Goal: Task Accomplishment & Management: Use online tool/utility

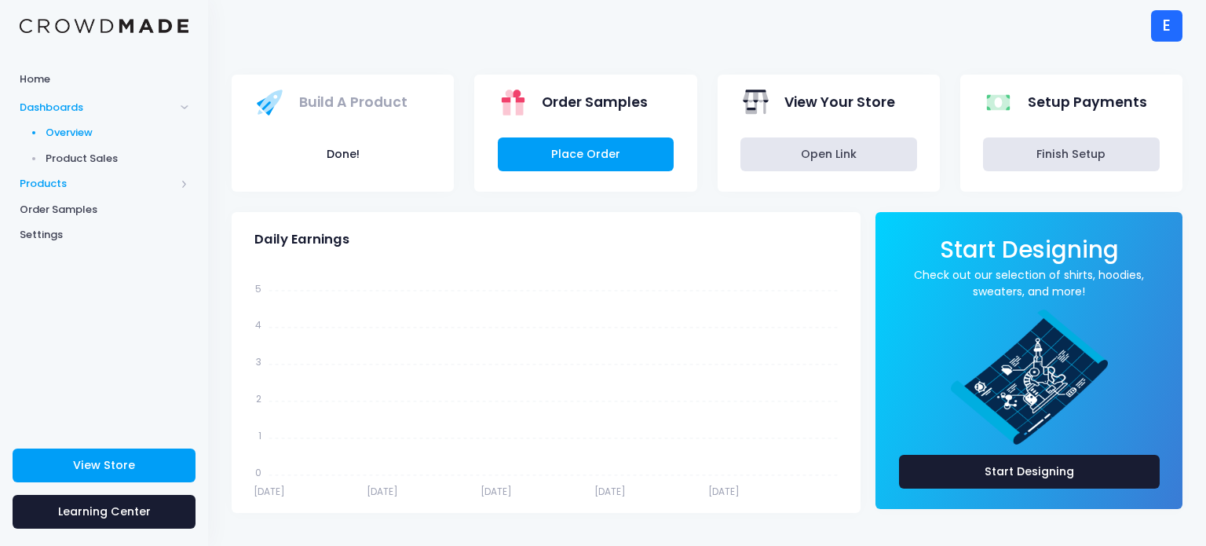
click at [116, 177] on span "Products" at bounding box center [97, 184] width 155 height 16
click at [98, 159] on span "Product Builder" at bounding box center [118, 159] width 144 height 16
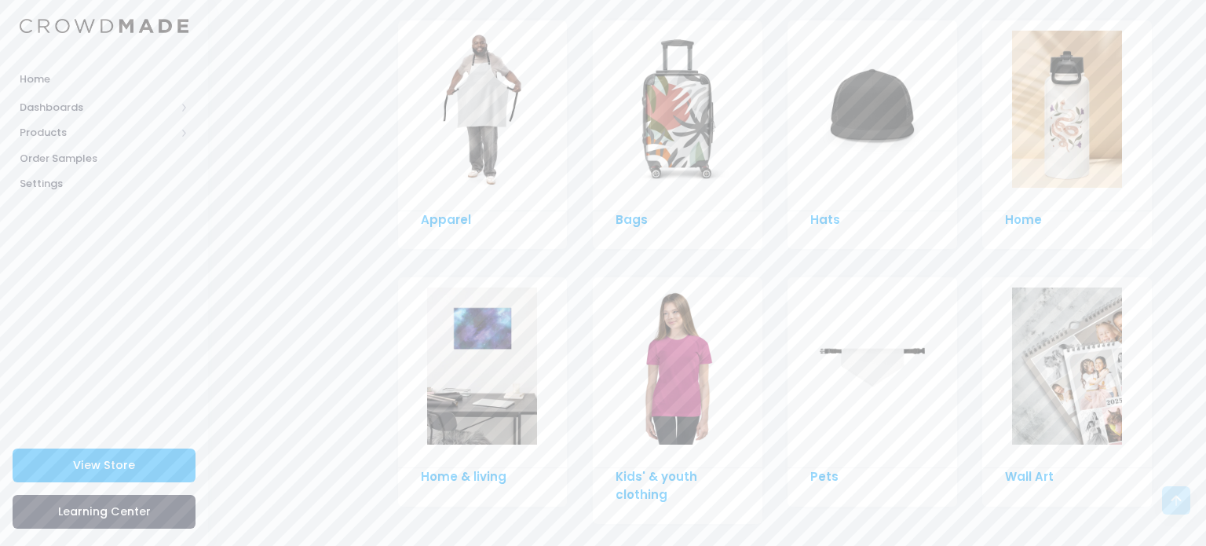
scroll to position [1154, 0]
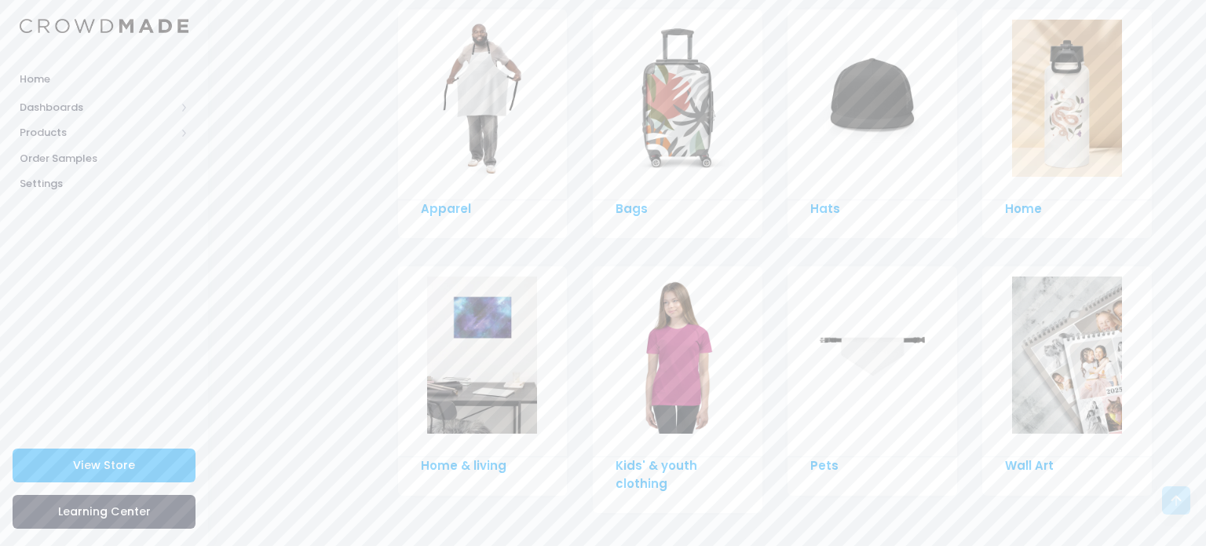
click at [469, 436] on div at bounding box center [483, 361] width 170 height 191
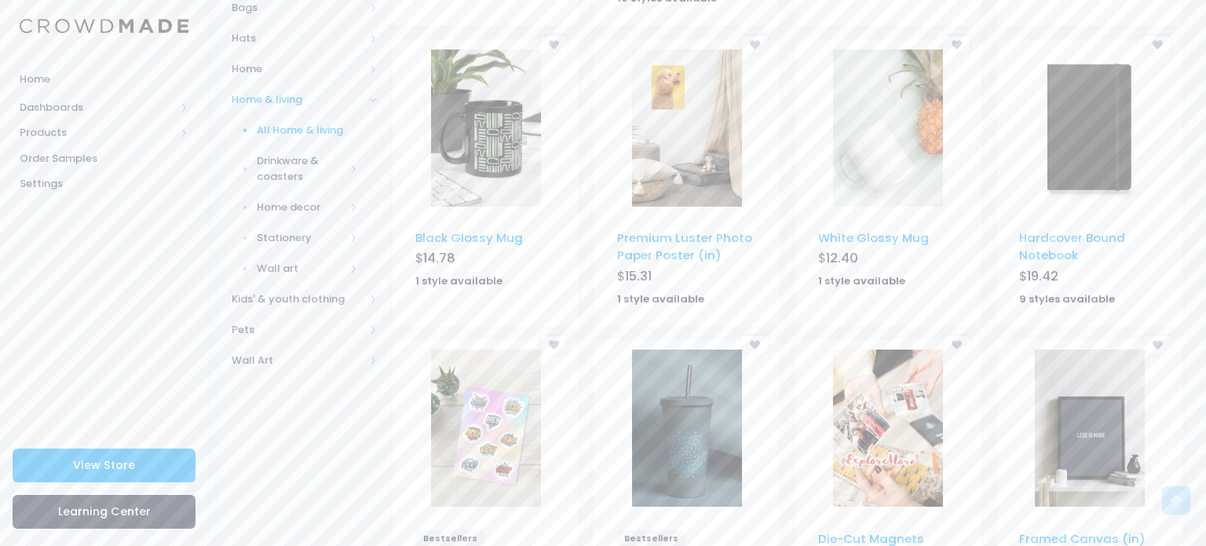
scroll to position [502, 0]
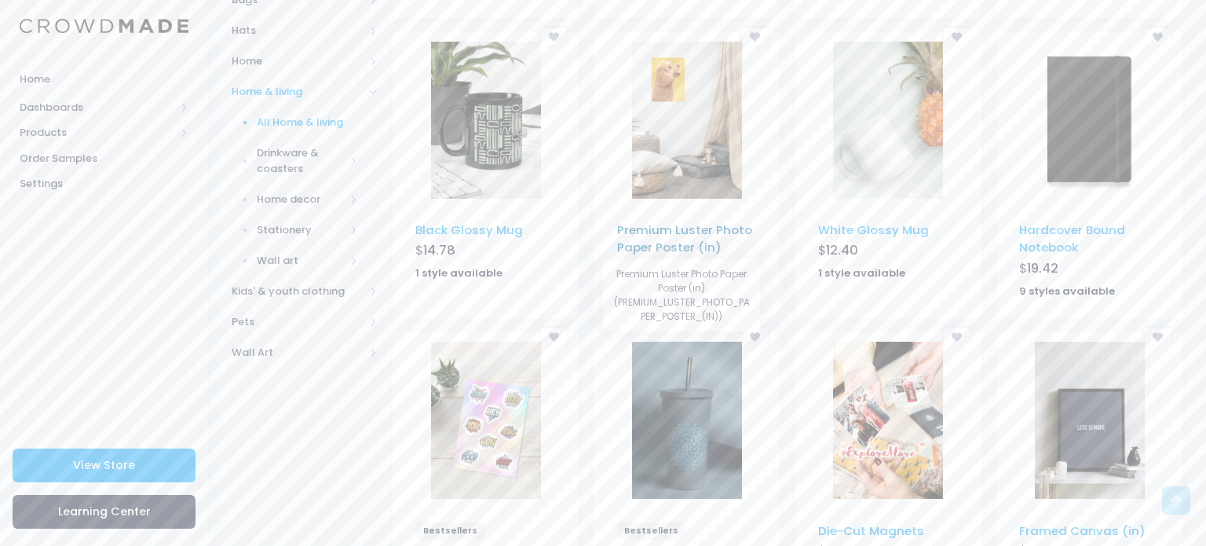
click at [677, 232] on link "Premium Luster Photo Paper Poster (in)" at bounding box center [684, 238] width 135 height 34
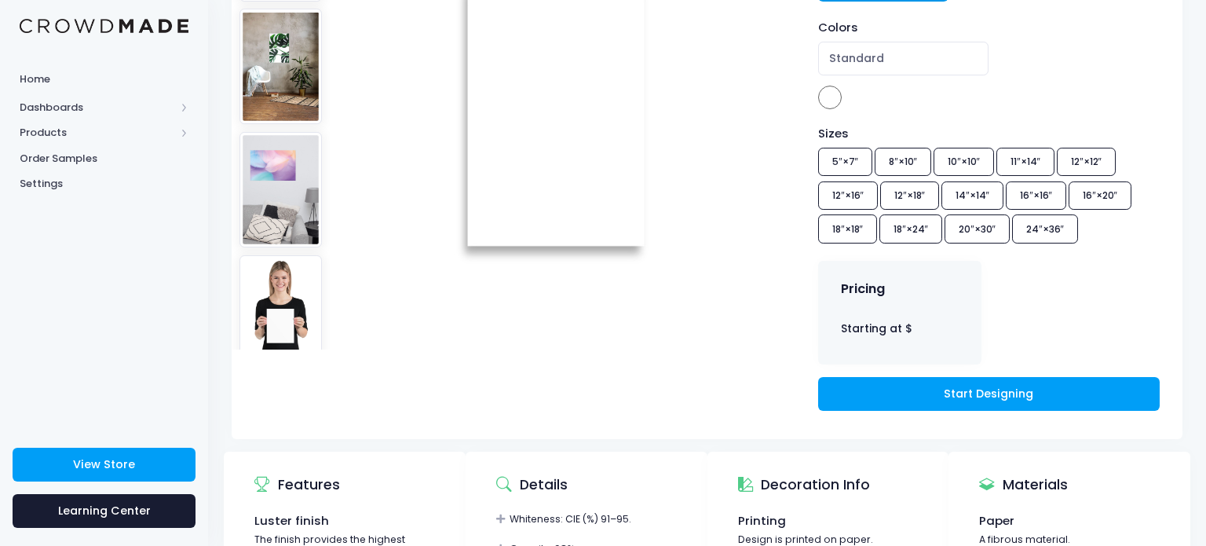
scroll to position [283, 0]
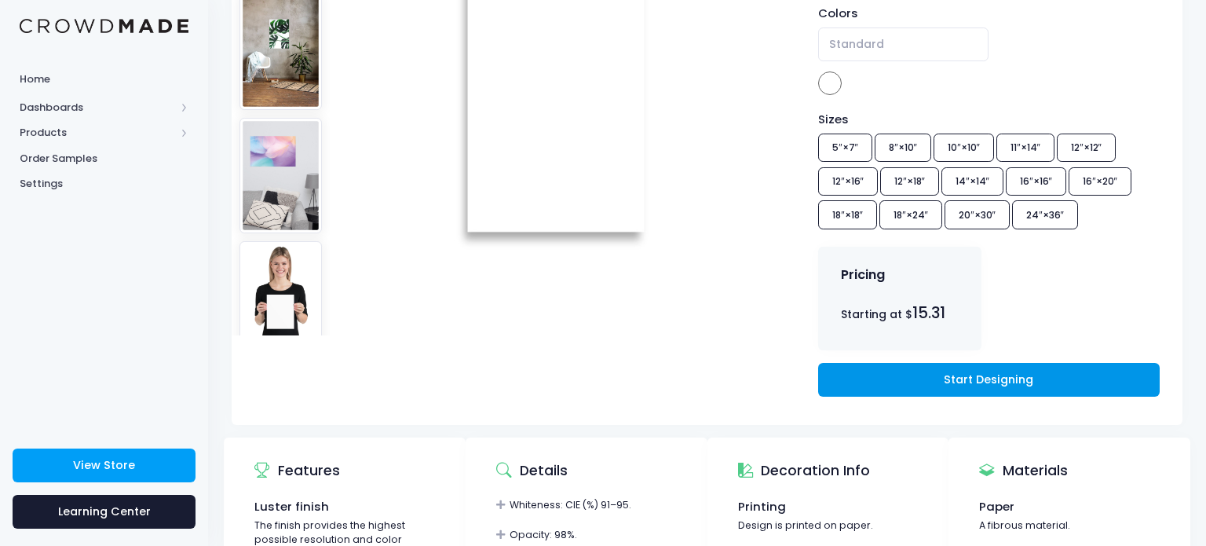
click at [882, 374] on link "Start Designing" at bounding box center [988, 380] width 341 height 34
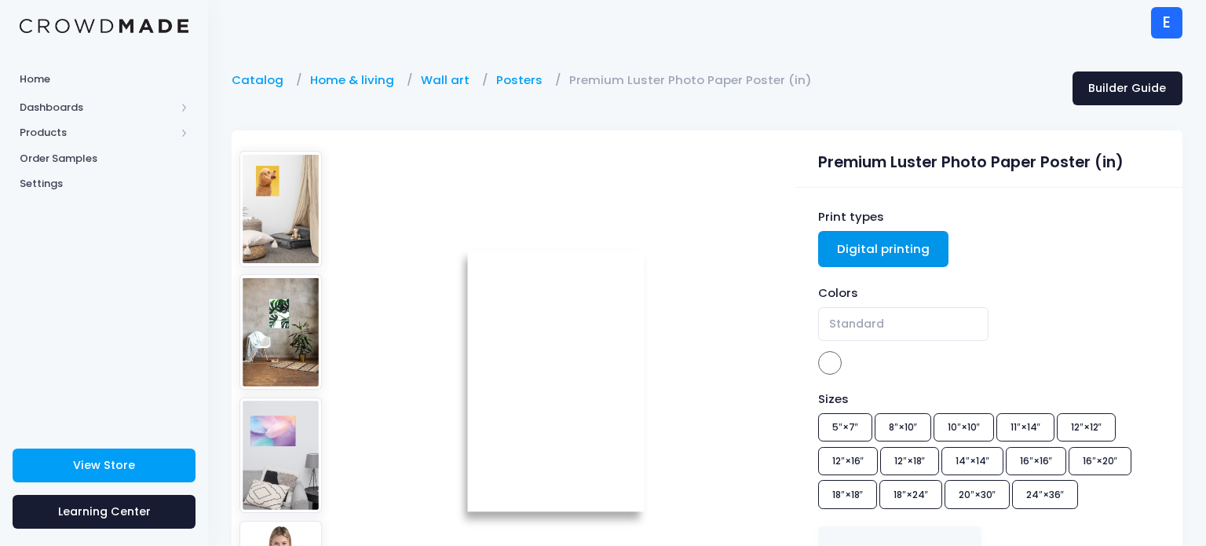
scroll to position [0, 0]
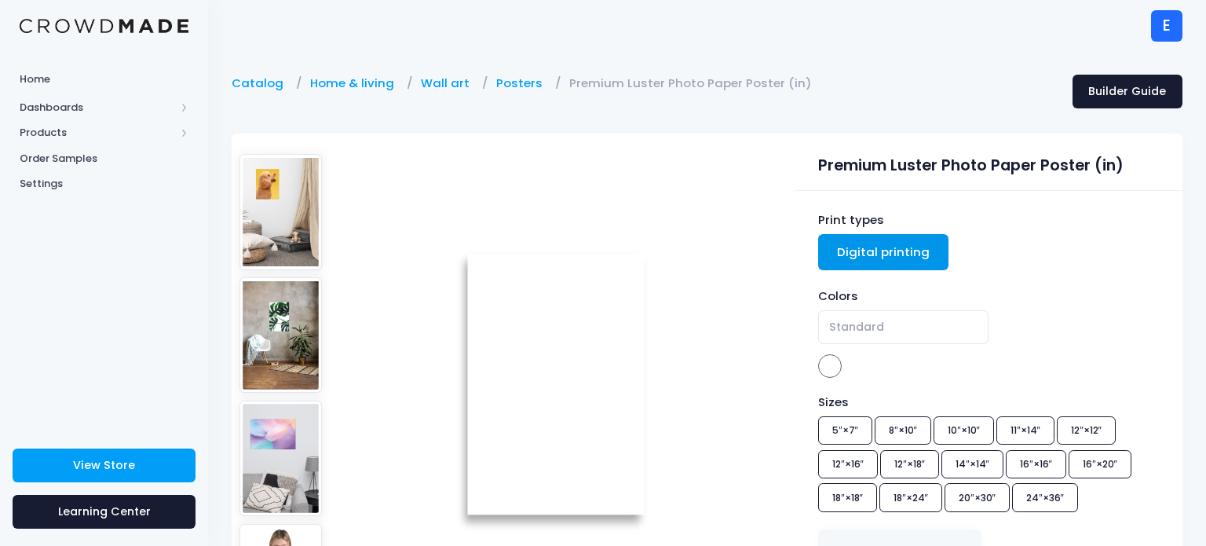
click at [1152, 16] on div "E" at bounding box center [1166, 25] width 31 height 31
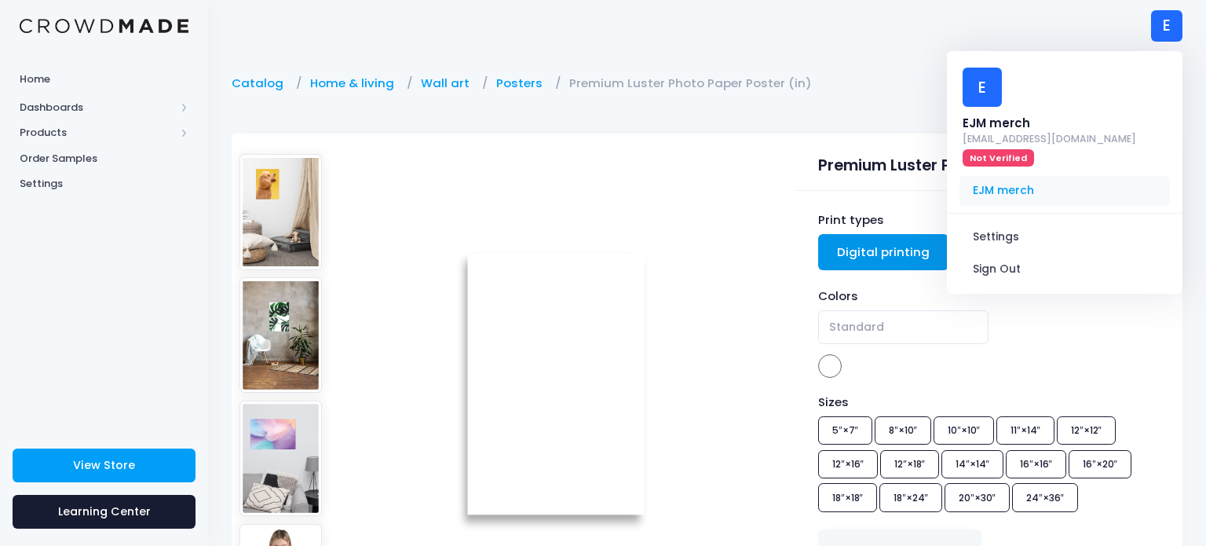
click at [1025, 186] on span "EJM merch" at bounding box center [1064, 191] width 210 height 30
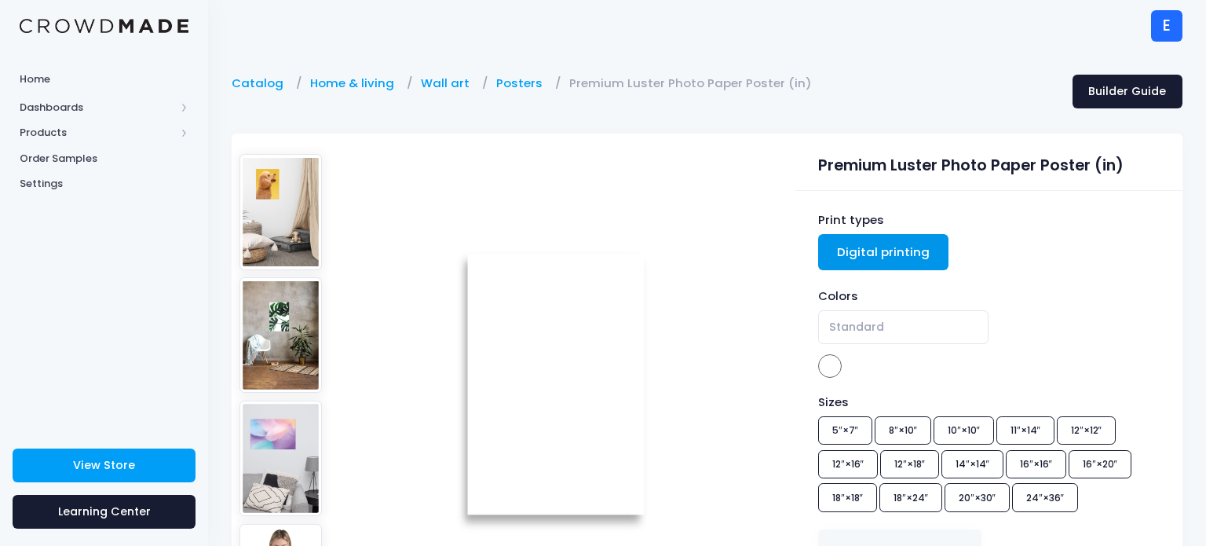
click at [1025, 186] on div "Premium Luster Photo Paper Poster (in)" at bounding box center [988, 161] width 387 height 57
click at [151, 19] on img at bounding box center [104, 26] width 169 height 15
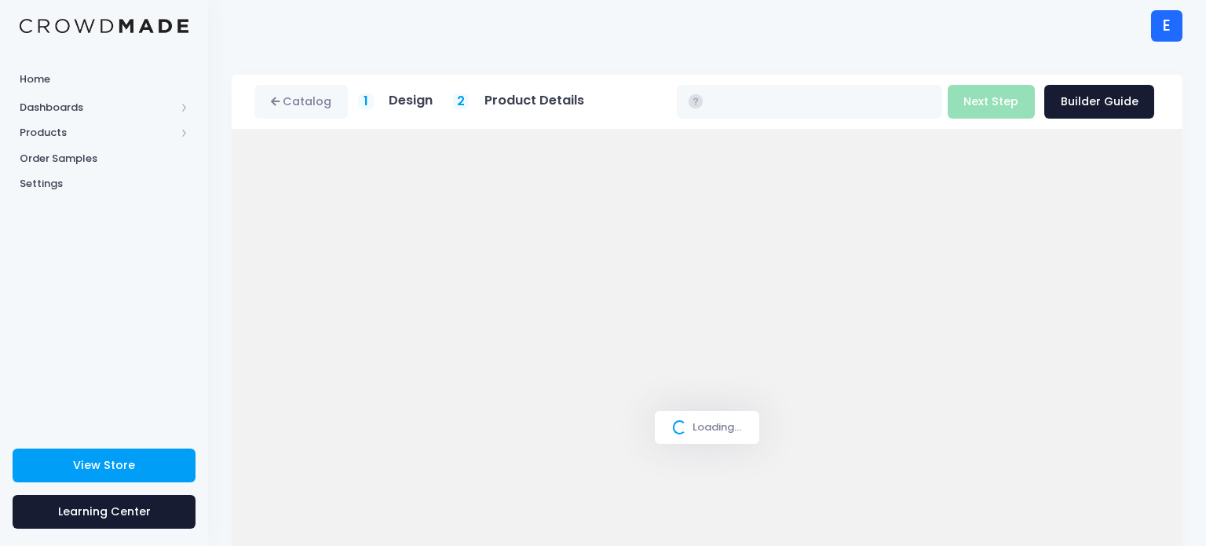
type input "$15.31 - $25.24"
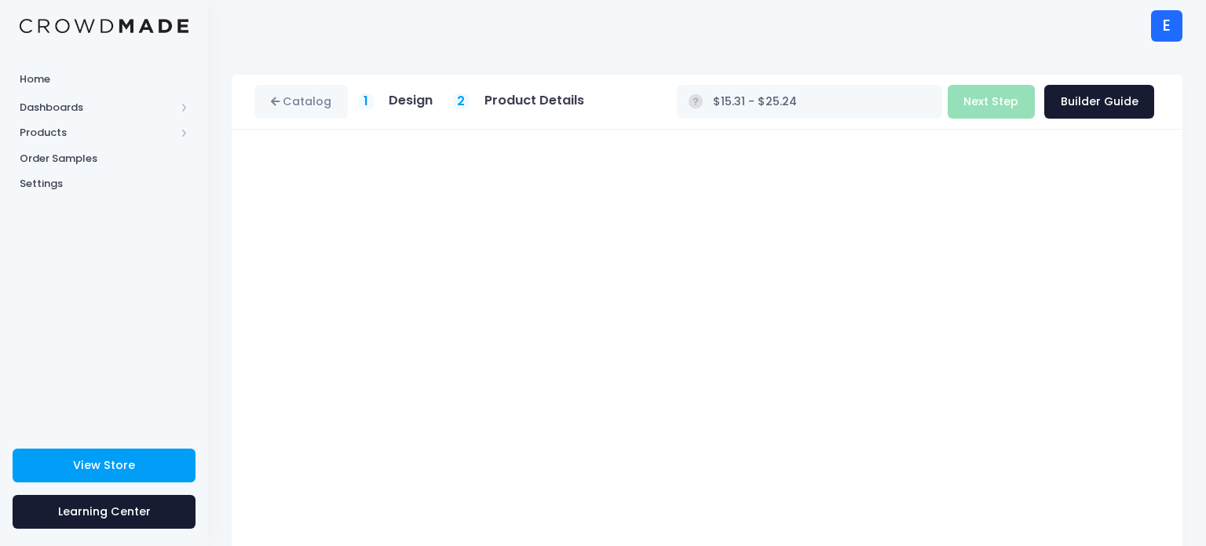
click at [1204, 263] on div "Catalog 1 Design 2 $" at bounding box center [707, 400] width 998 height 650
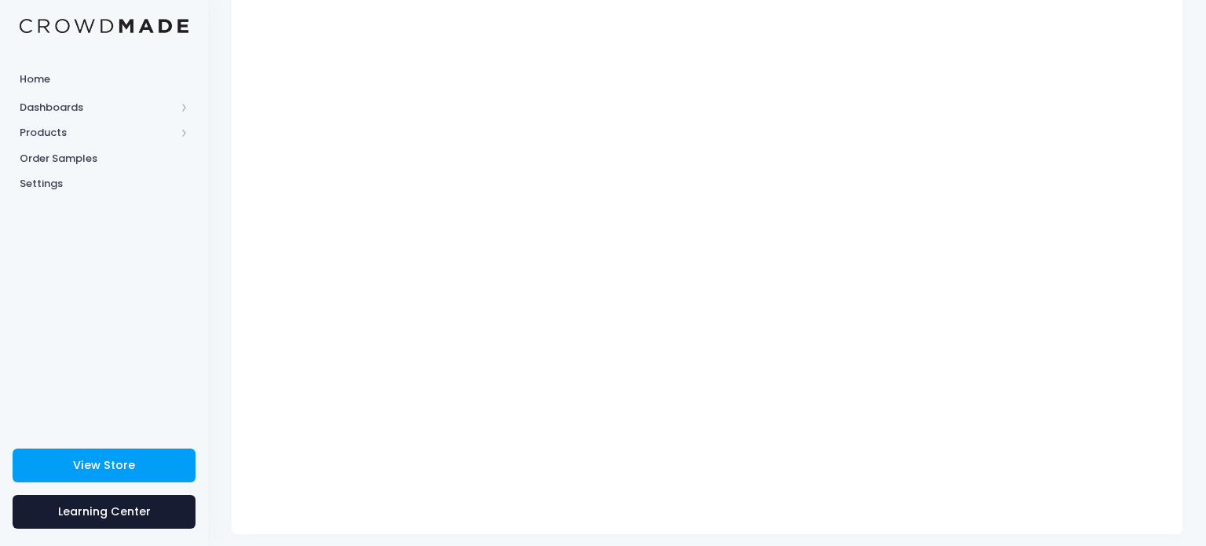
scroll to position [202, 0]
click at [1185, 189] on div "Catalog 1 Design 2 $" at bounding box center [707, 198] width 998 height 650
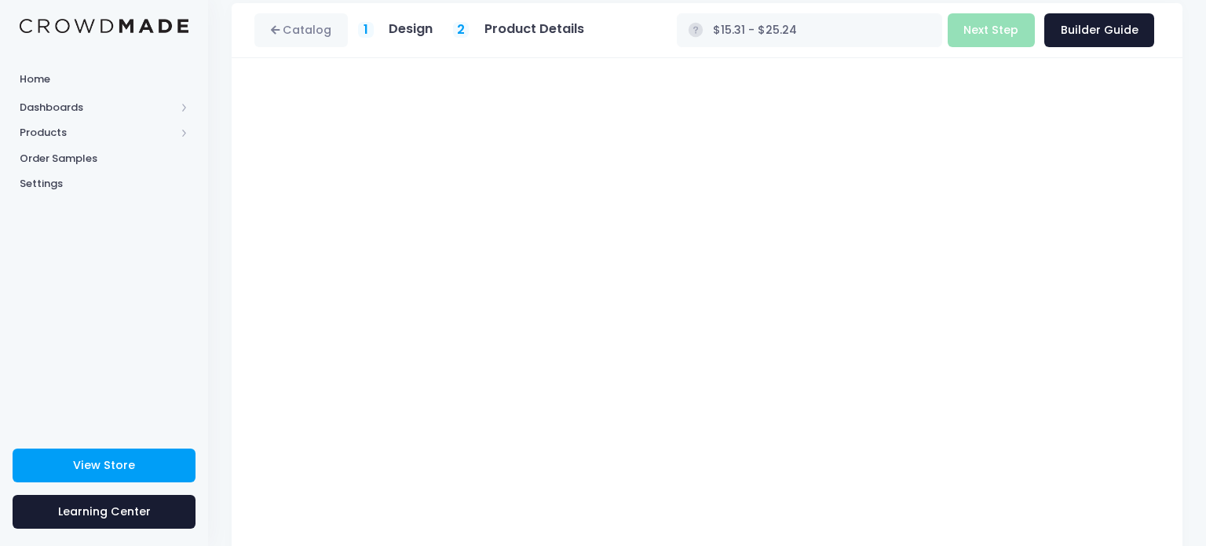
scroll to position [45, 0]
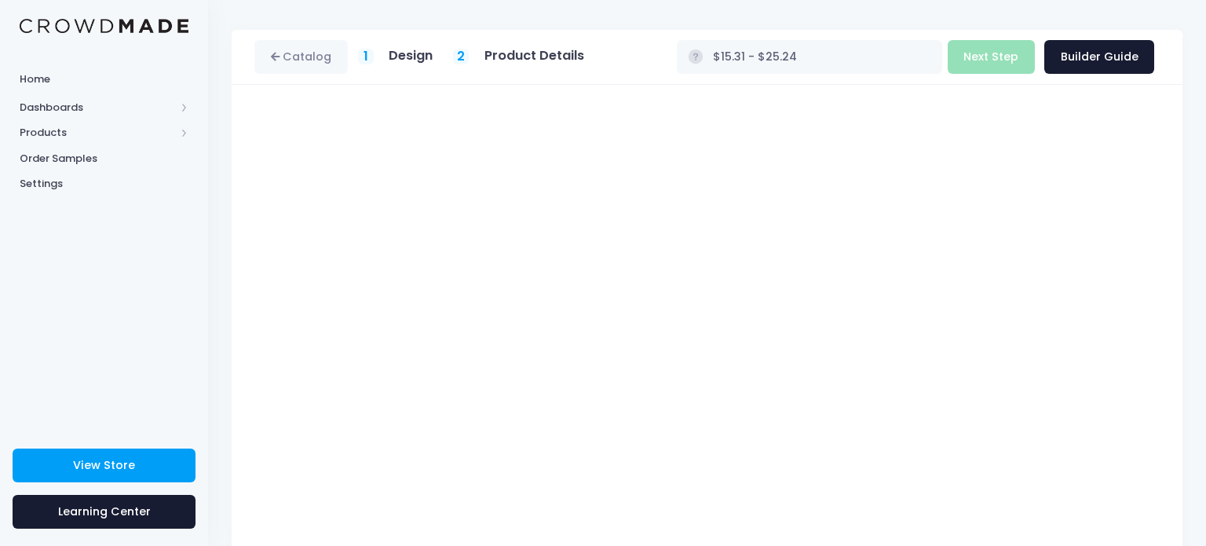
click at [166, 26] on img at bounding box center [104, 26] width 169 height 15
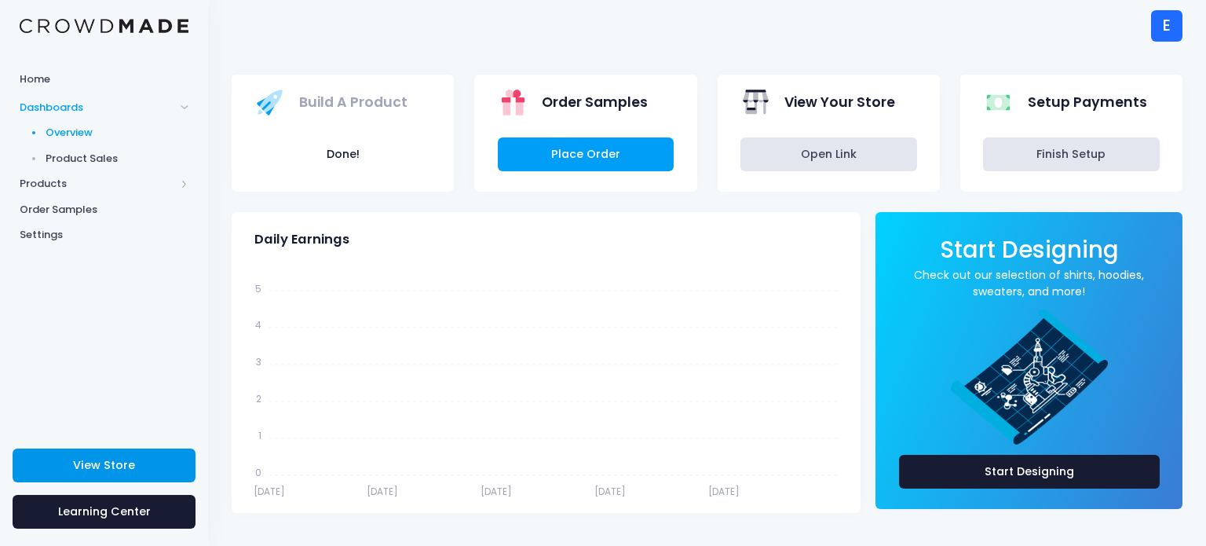
click at [109, 459] on span "View Store" at bounding box center [104, 465] width 62 height 16
click at [137, 189] on span "Products" at bounding box center [97, 184] width 155 height 16
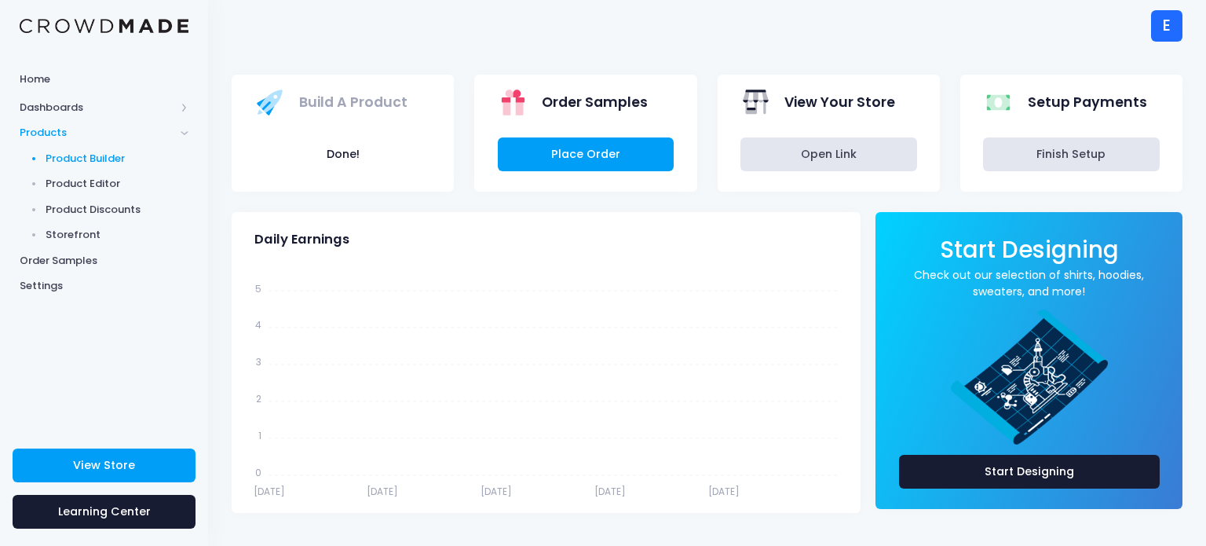
click at [103, 146] on link "Product Builder" at bounding box center [104, 158] width 208 height 26
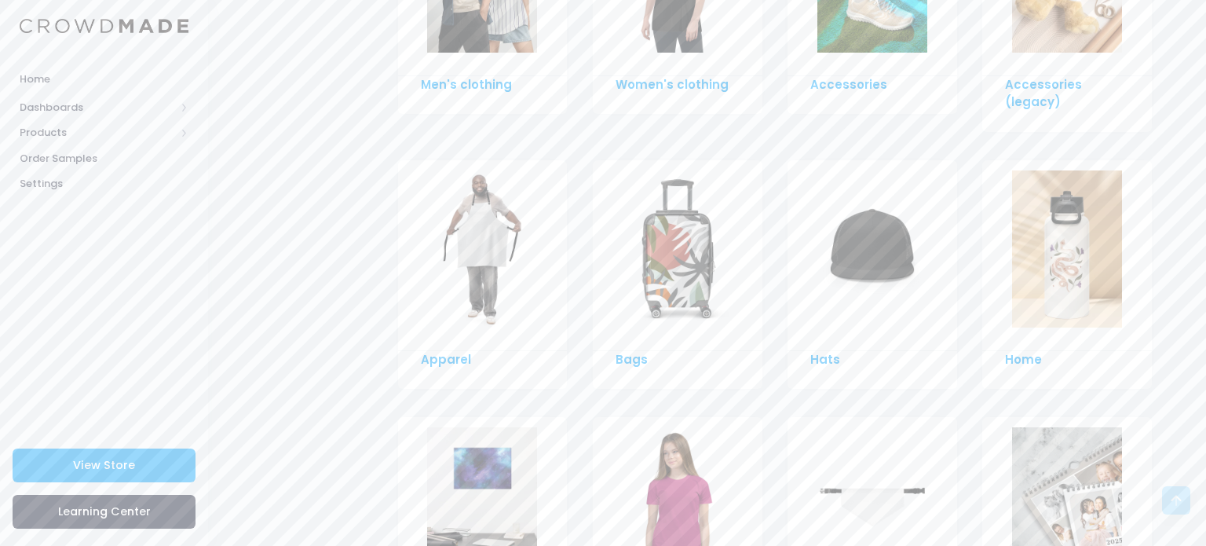
scroll to position [1005, 0]
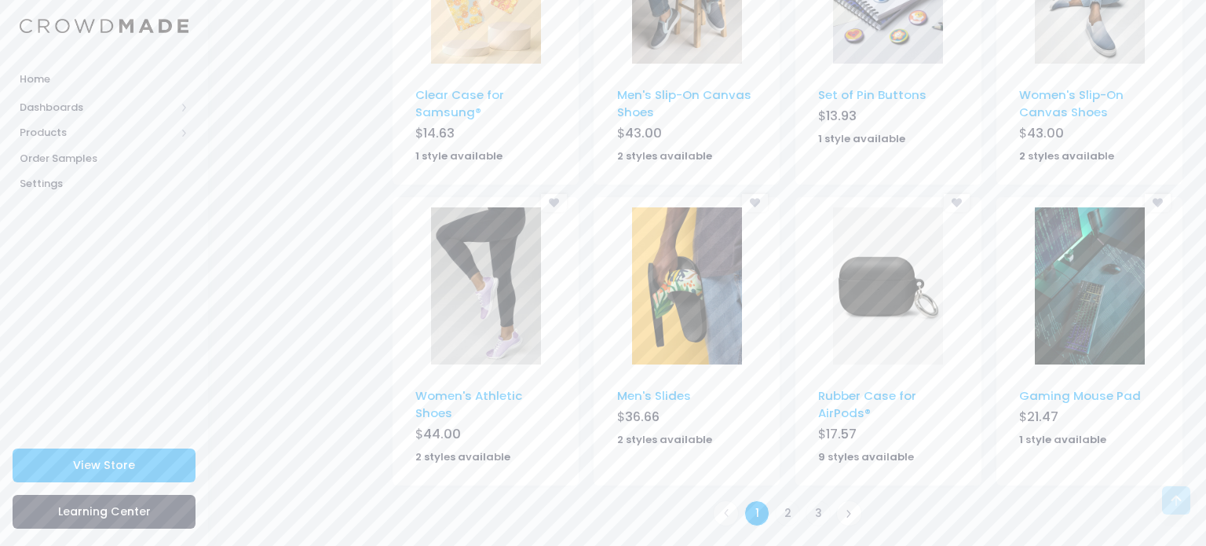
scroll to position [963, 0]
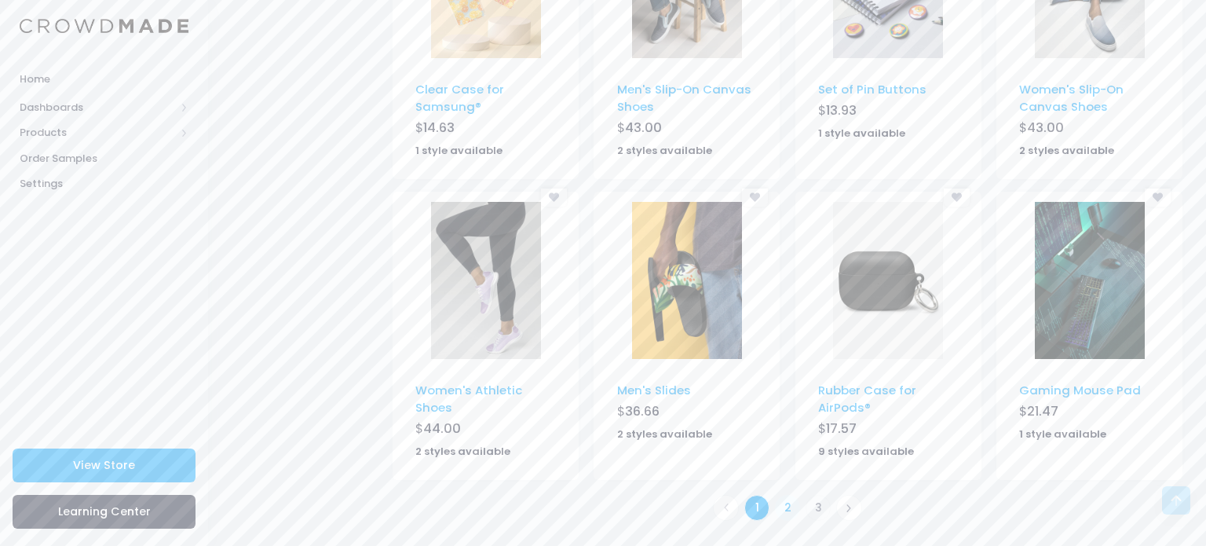
click at [787, 505] on link "2" at bounding box center [788, 508] width 26 height 26
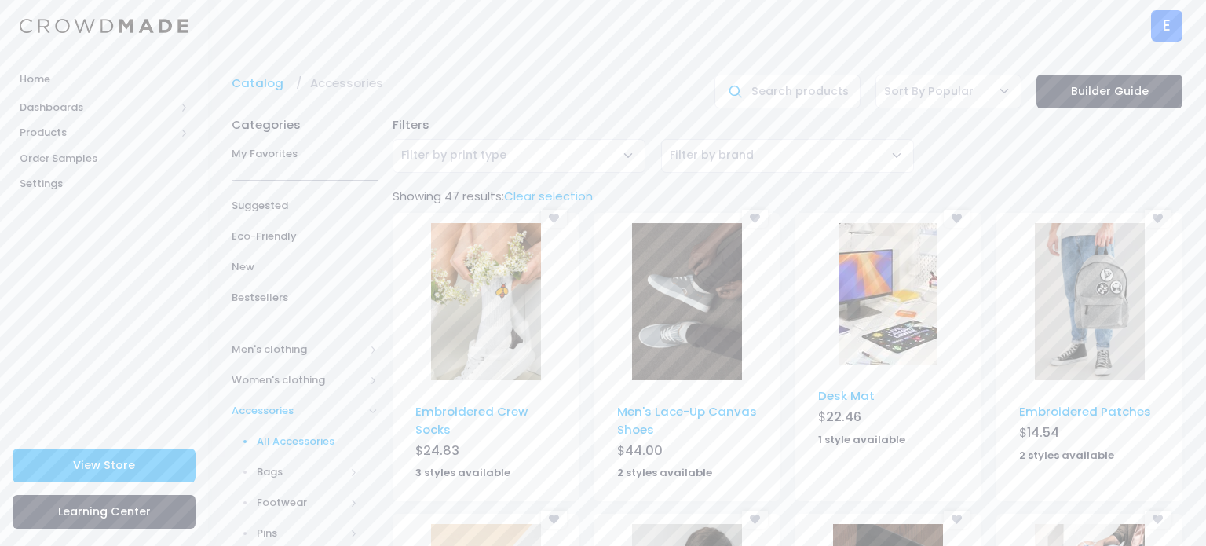
click at [787, 505] on div "[] - Desk Mat - DESK_MAT - Mouse pads Desk Mat $ 22.46 1 style available" at bounding box center [887, 363] width 201 height 301
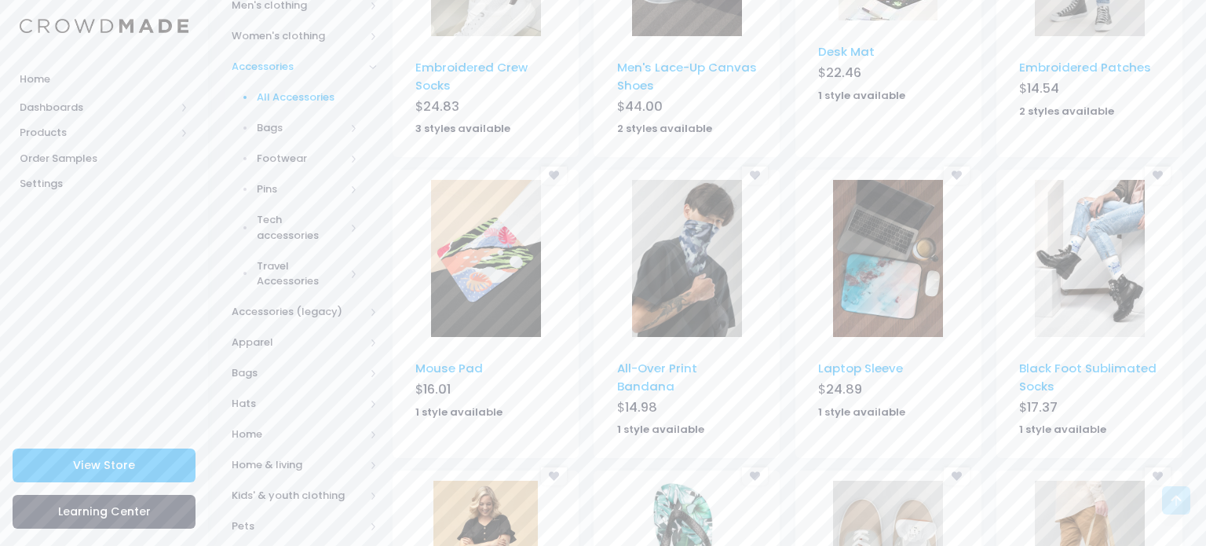
scroll to position [345, 0]
click at [518, 66] on link "Embroidered Crew Socks" at bounding box center [471, 74] width 112 height 34
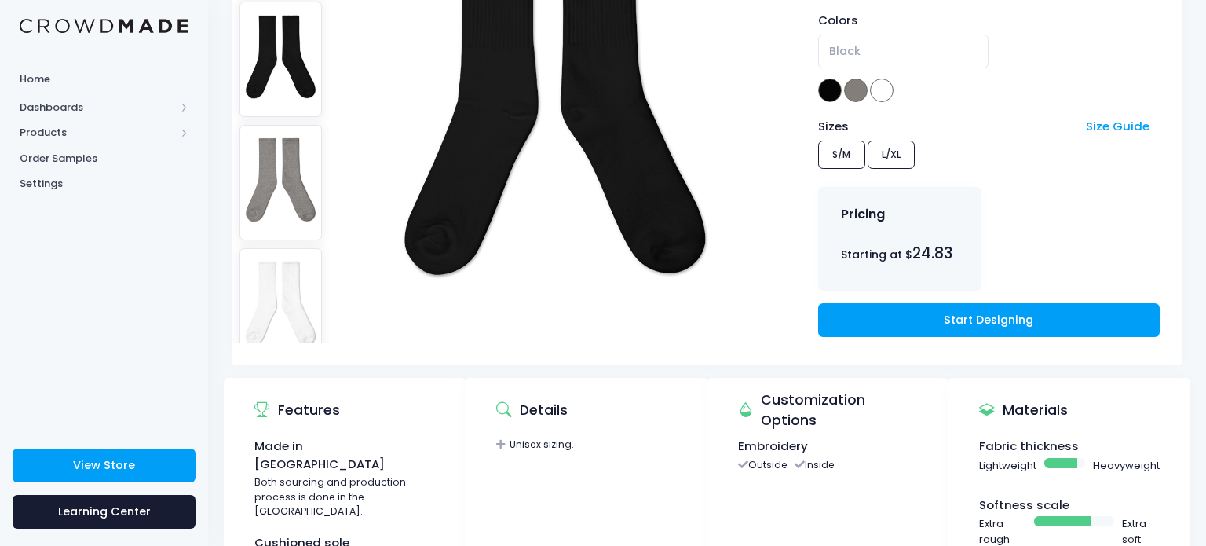
scroll to position [283, 0]
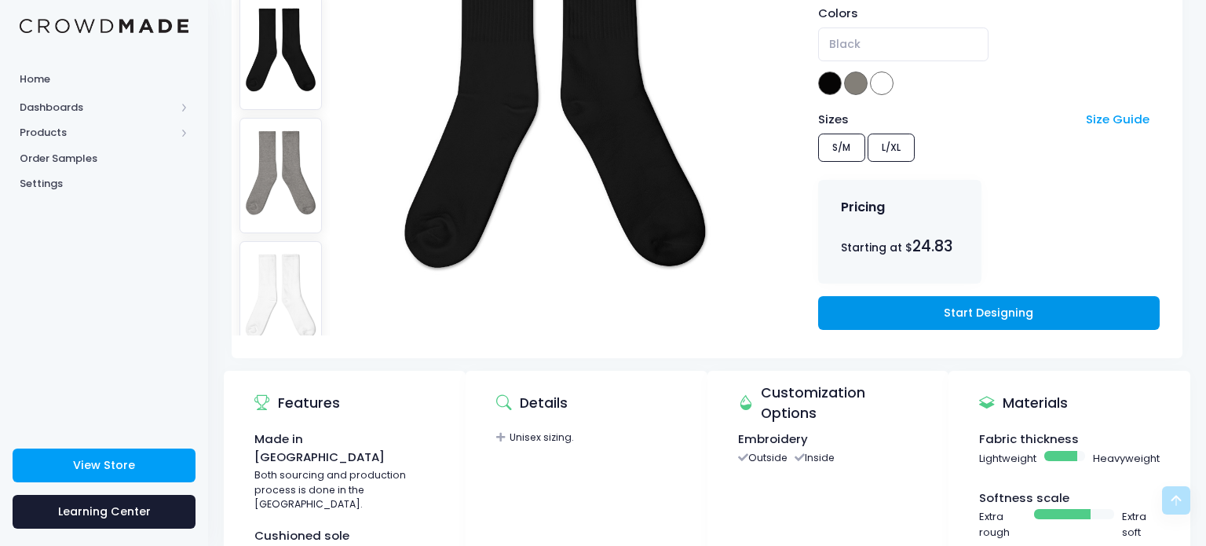
click at [938, 299] on link "Start Designing" at bounding box center [988, 313] width 341 height 34
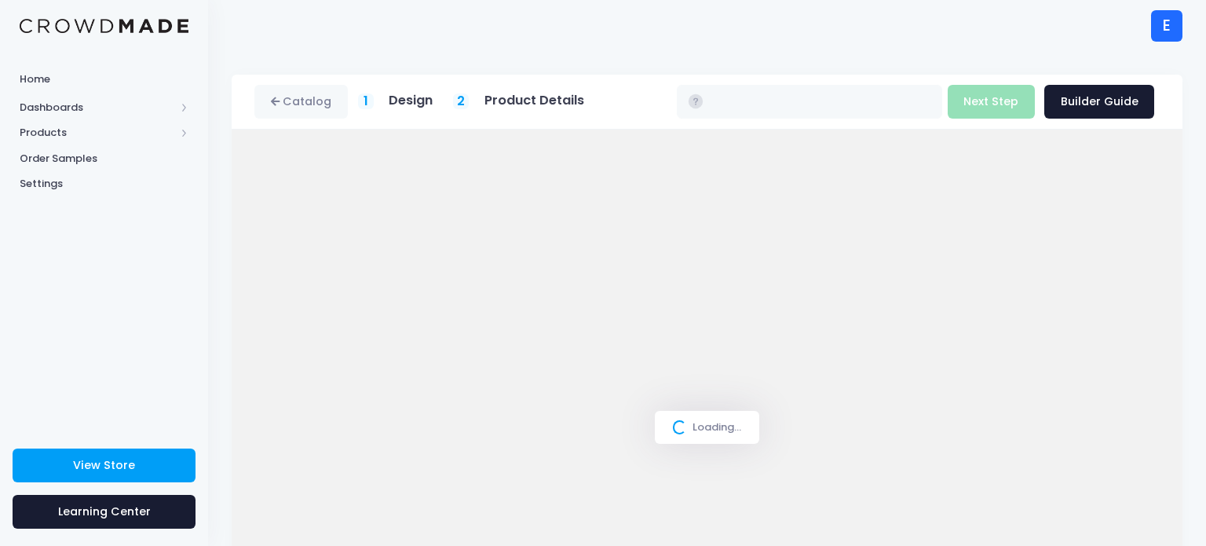
click at [686, 429] on span at bounding box center [680, 427] width 20 height 20
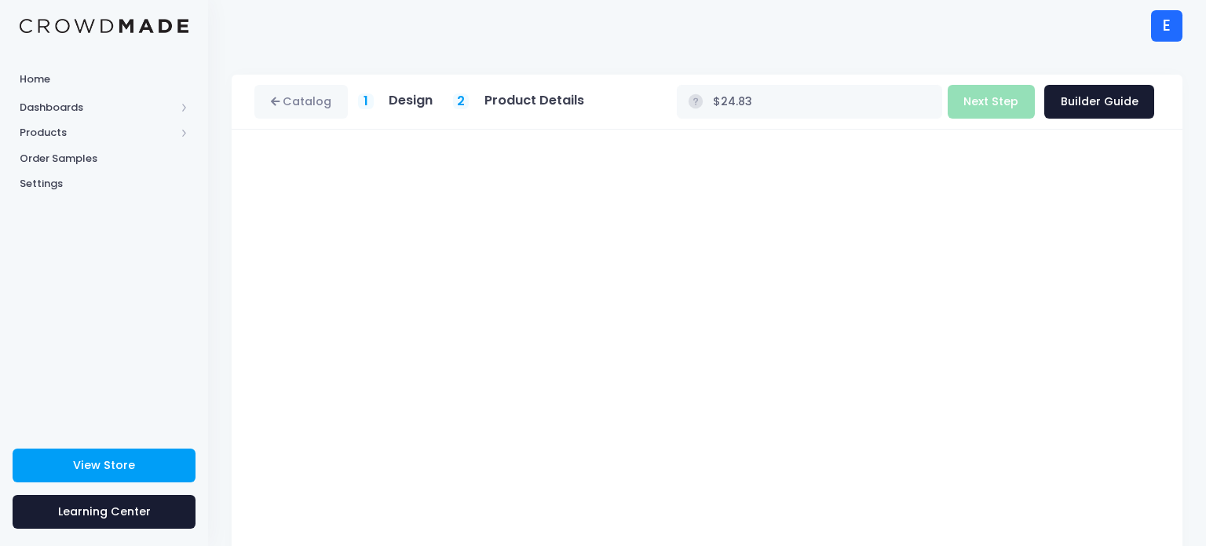
click at [1193, 303] on div "Catalog 1 Design 2 $" at bounding box center [707, 400] width 998 height 650
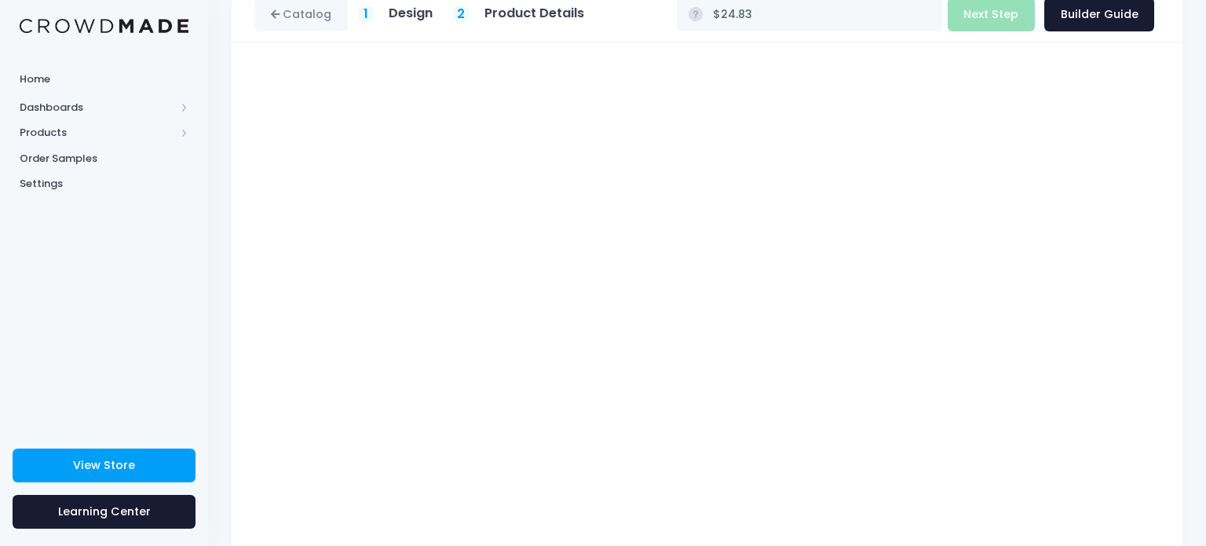
scroll to position [202, 0]
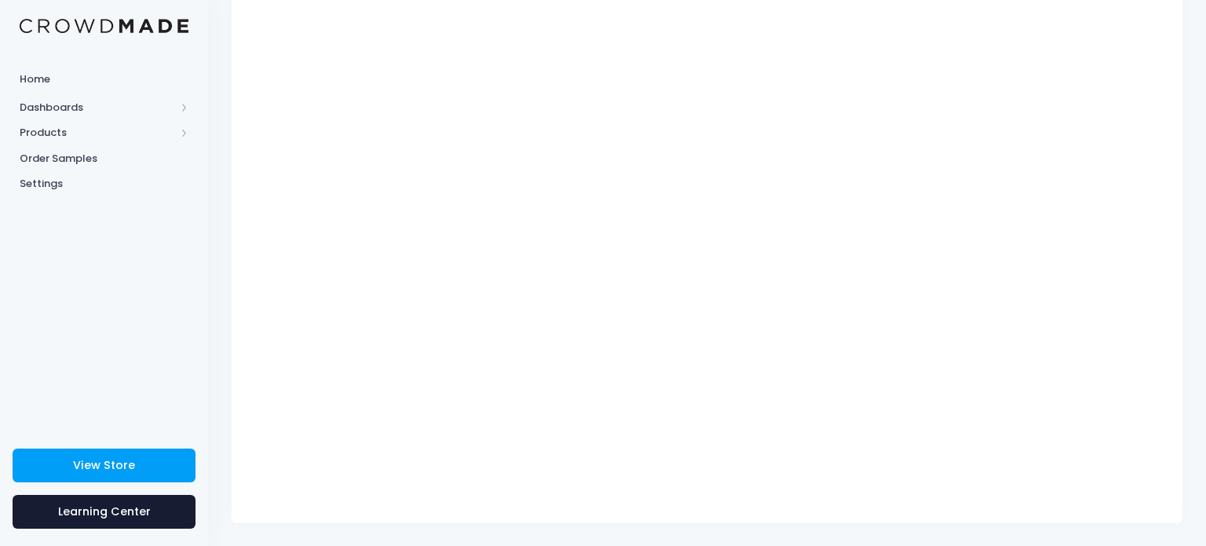
type input "$Infinity - $-Infinity"
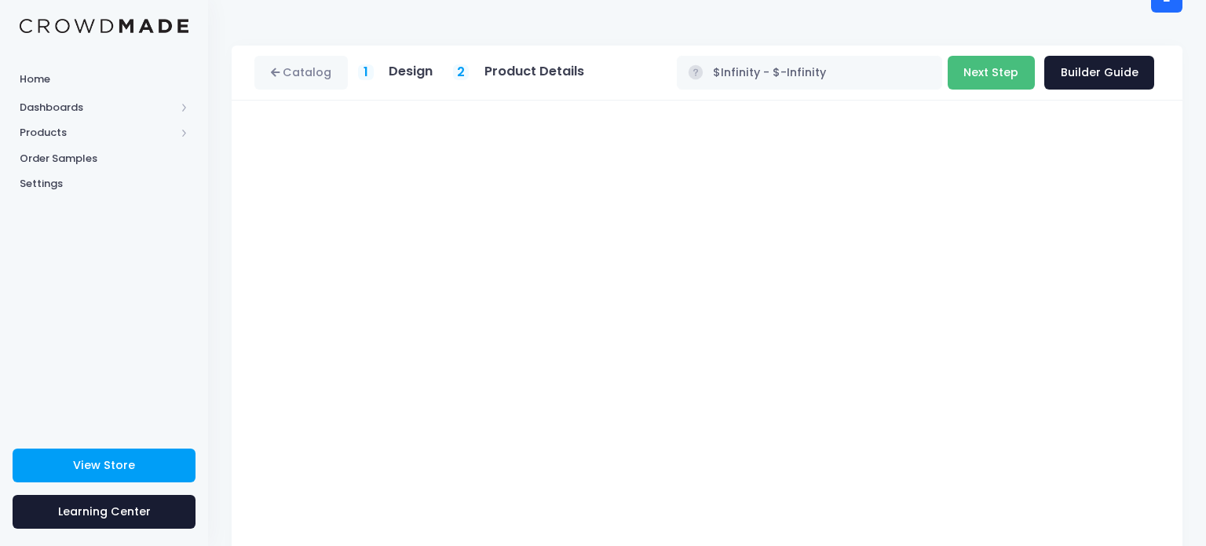
click at [987, 77] on button "Next Step" at bounding box center [990, 73] width 87 height 34
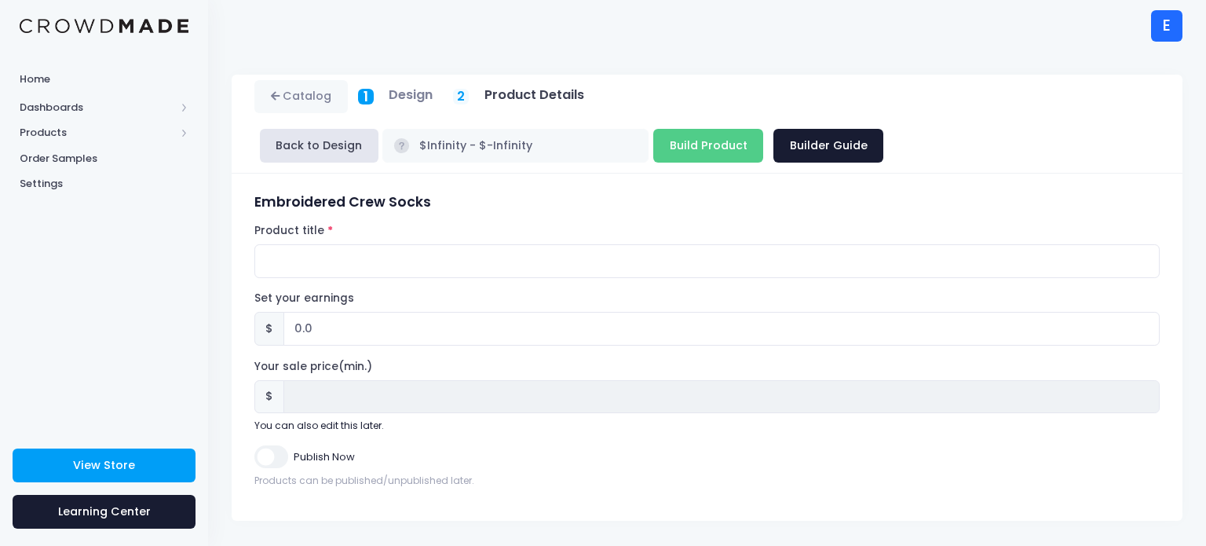
scroll to position [0, 0]
click at [638, 257] on input "Product title" at bounding box center [706, 261] width 905 height 34
type input "Mysterious kid Crew socks"
click at [266, 453] on input "Publish Now" at bounding box center [270, 456] width 33 height 23
checkbox input "true"
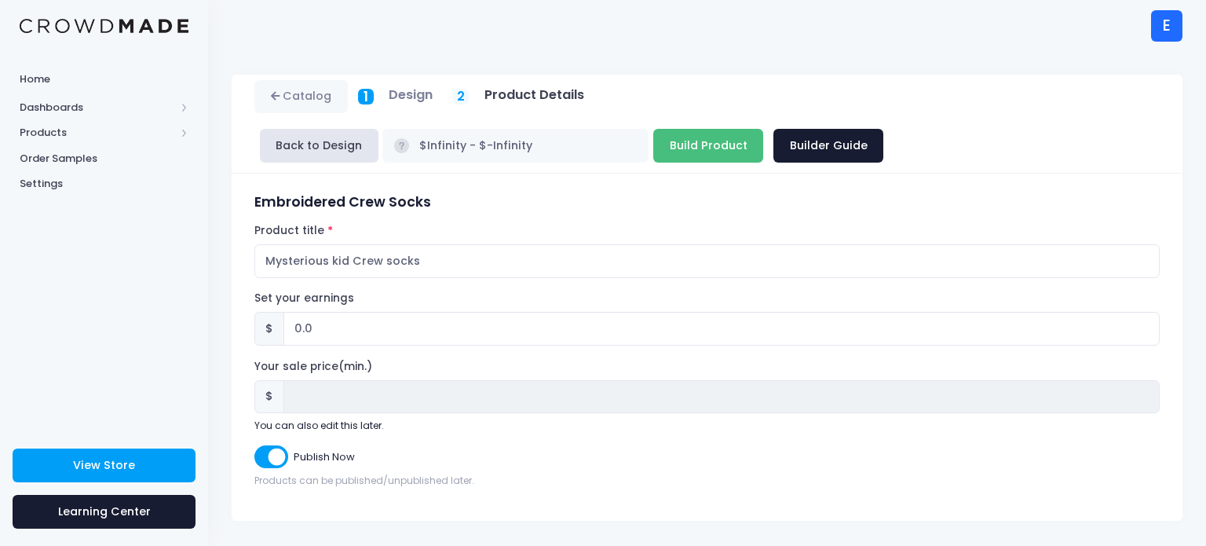
click at [718, 155] on input "Build Product" at bounding box center [708, 146] width 110 height 34
type input "Building product..."
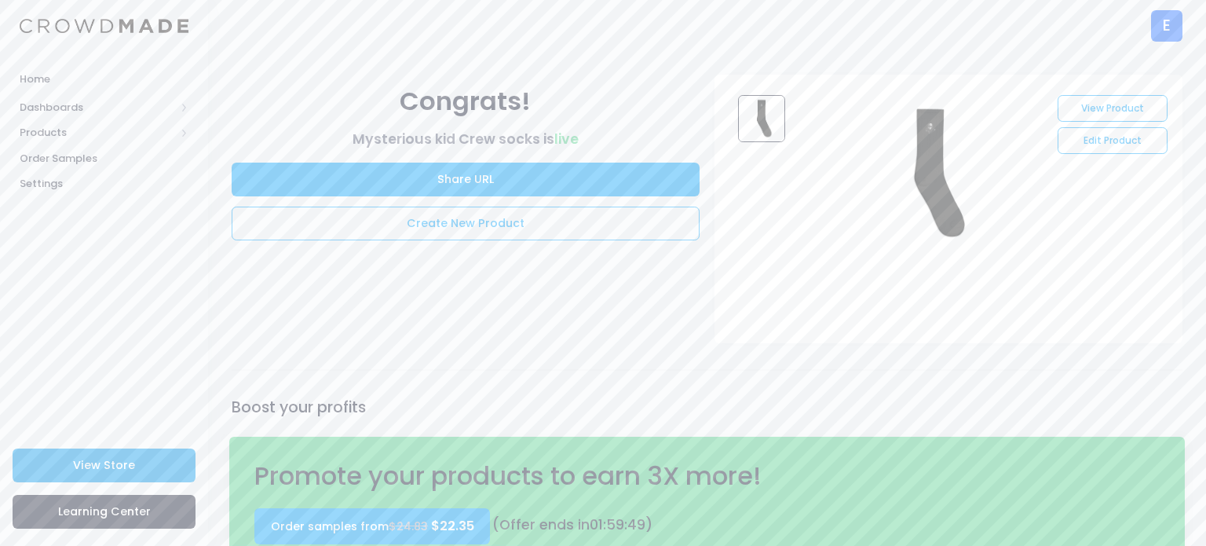
click at [38, 481] on link "View Store" at bounding box center [104, 465] width 183 height 34
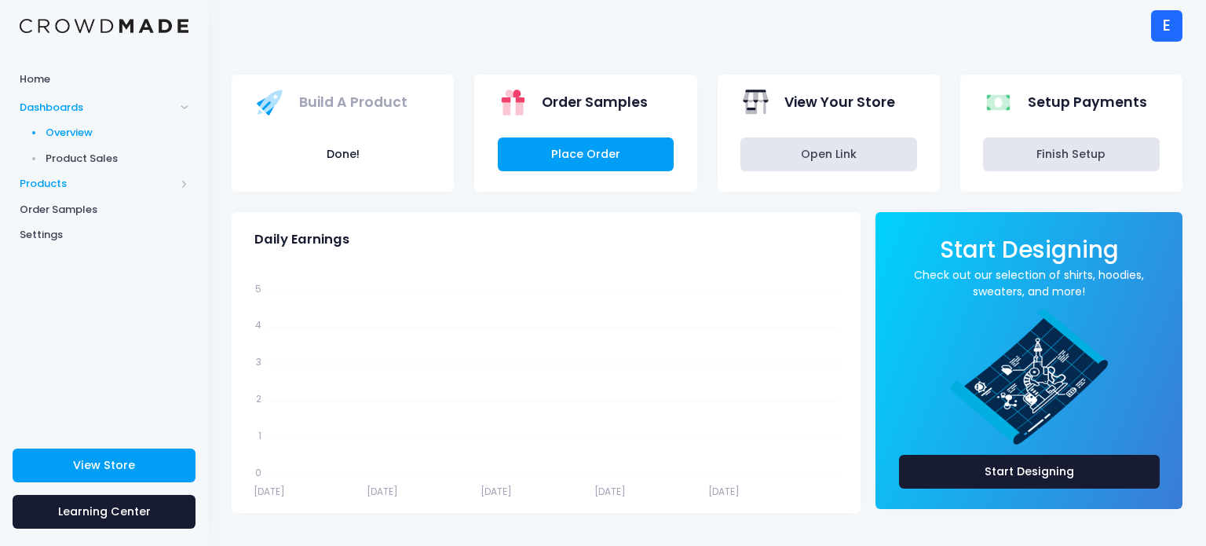
click at [91, 187] on span "Products" at bounding box center [97, 184] width 155 height 16
click at [104, 165] on span "Product Builder" at bounding box center [118, 159] width 144 height 16
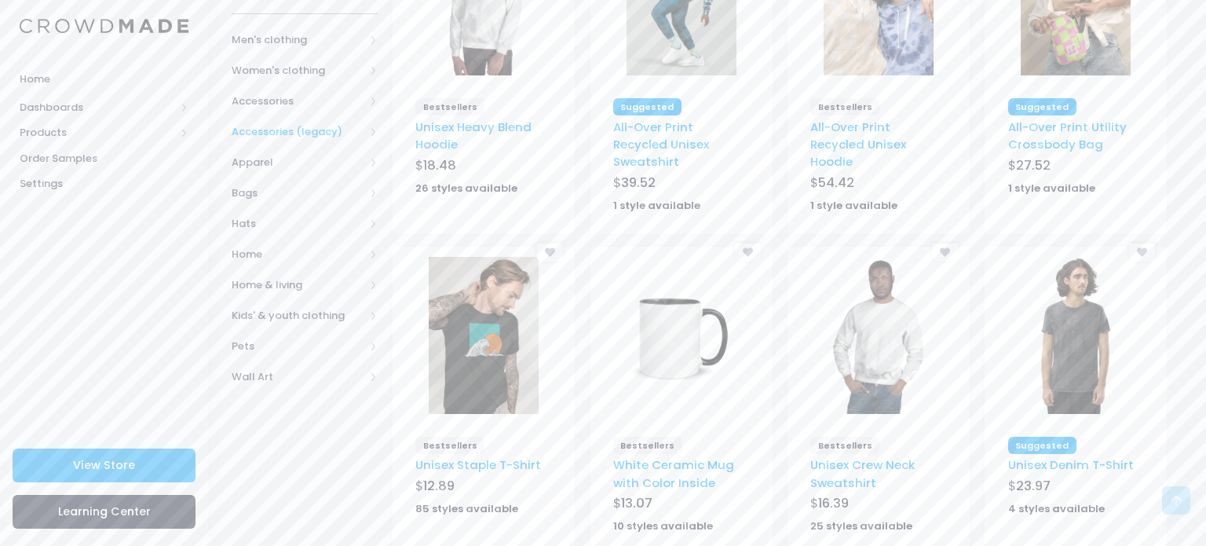
scroll to position [275, 0]
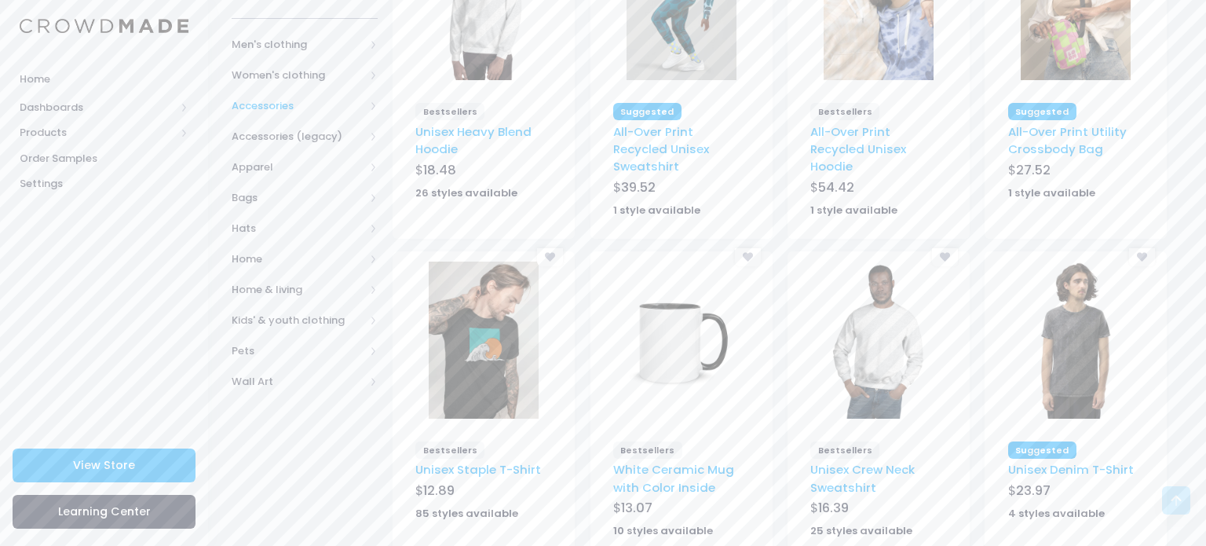
click at [285, 94] on span "Accessories" at bounding box center [305, 105] width 146 height 31
click at [279, 142] on span "All Accessories" at bounding box center [307, 137] width 101 height 16
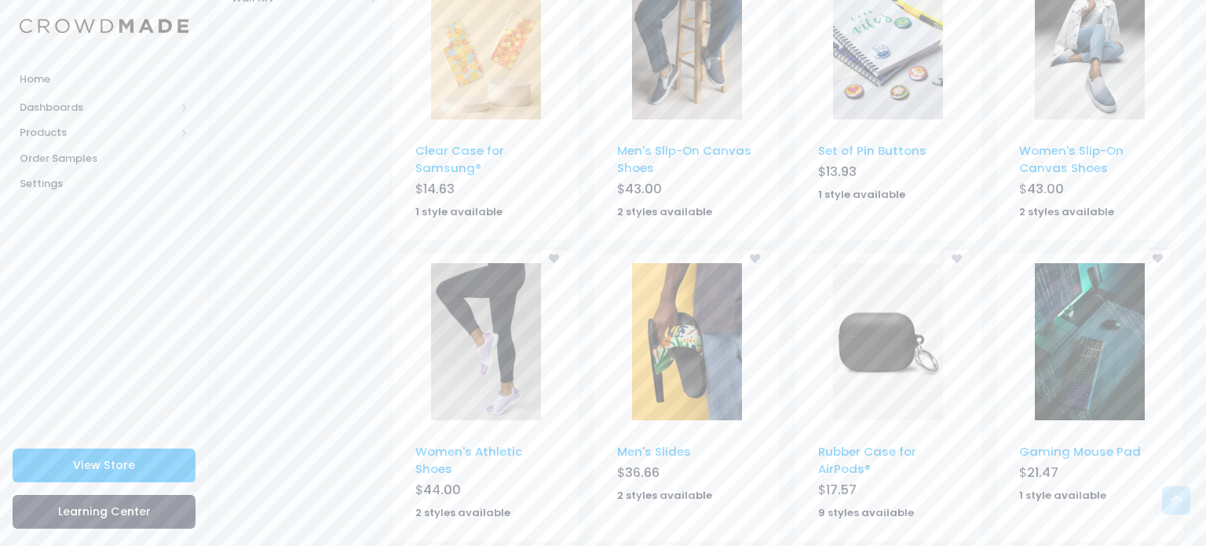
scroll to position [963, 0]
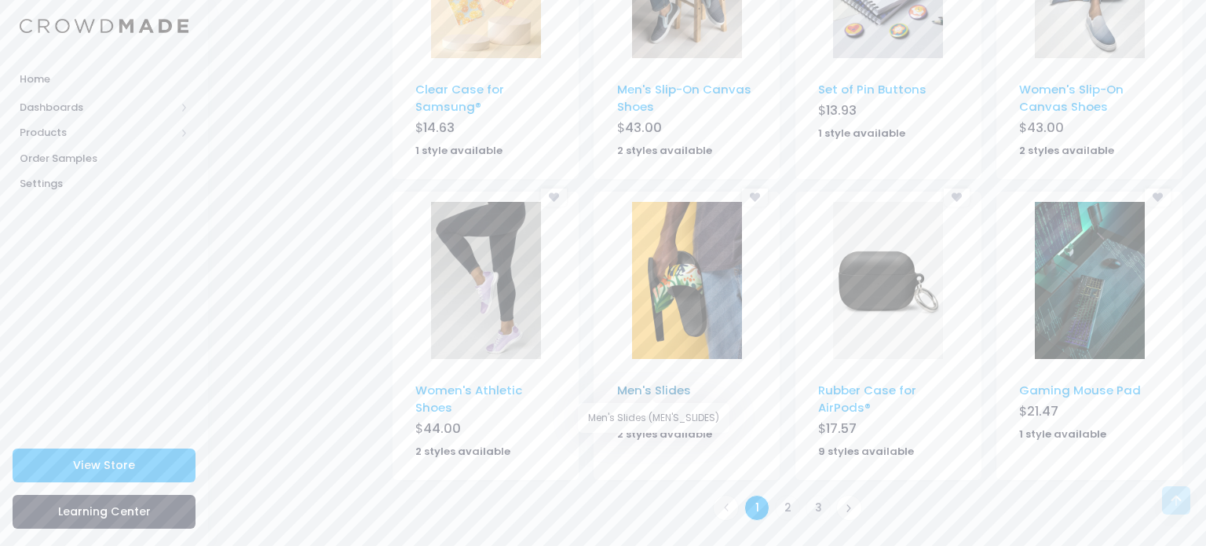
click at [652, 394] on link "Men's Slides" at bounding box center [654, 389] width 74 height 16
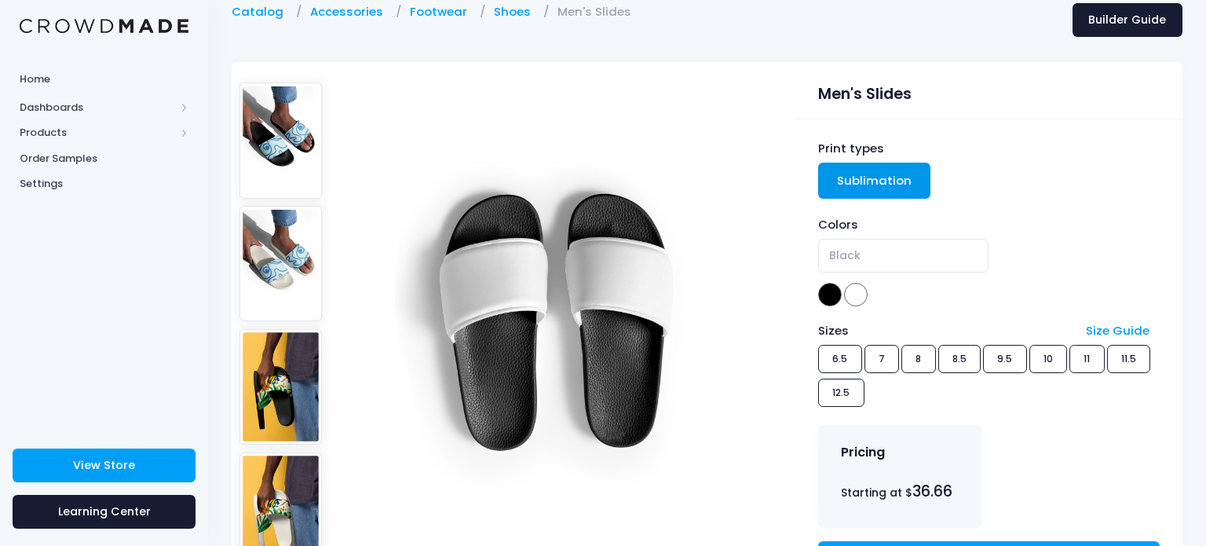
scroll to position [188, 0]
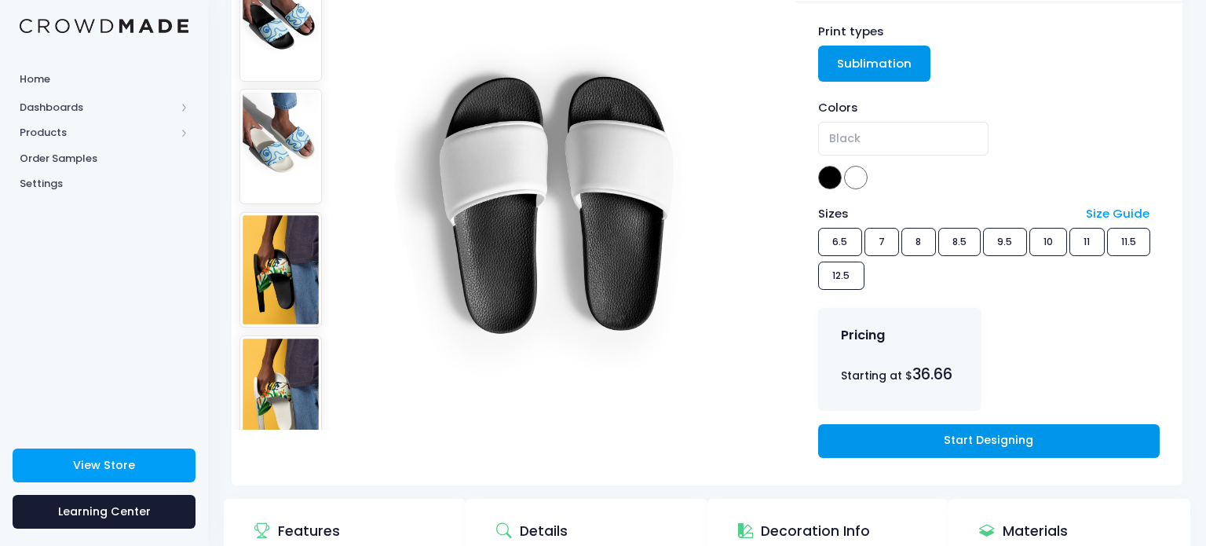
click at [827, 435] on link "Start Designing" at bounding box center [988, 441] width 341 height 34
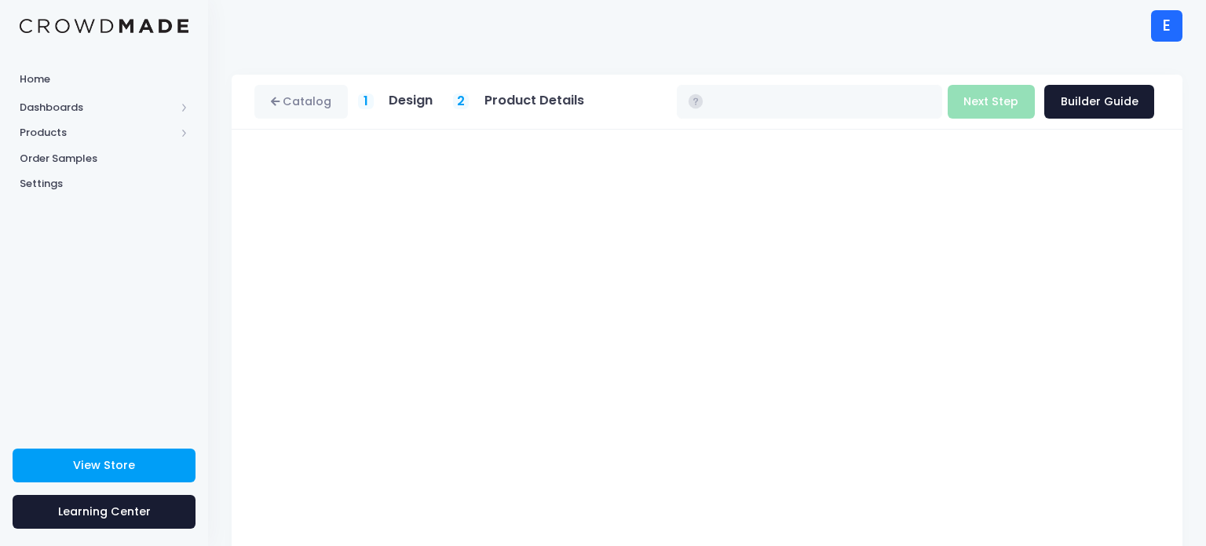
type input "$36.66"
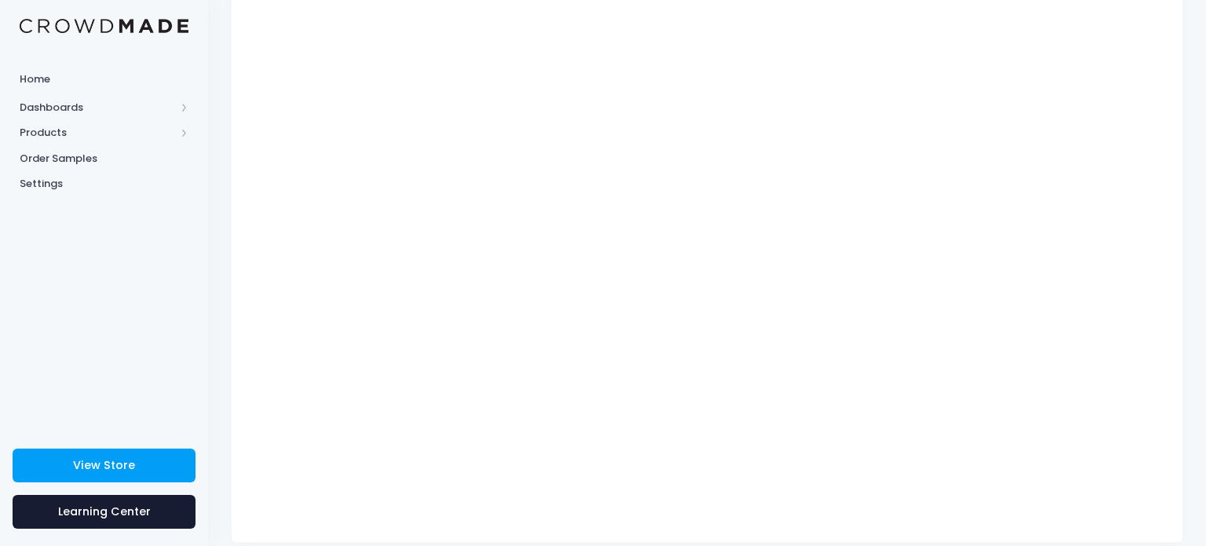
scroll to position [202, 0]
click at [1191, 130] on div "Catalog 1 Design 2 $" at bounding box center [707, 198] width 998 height 650
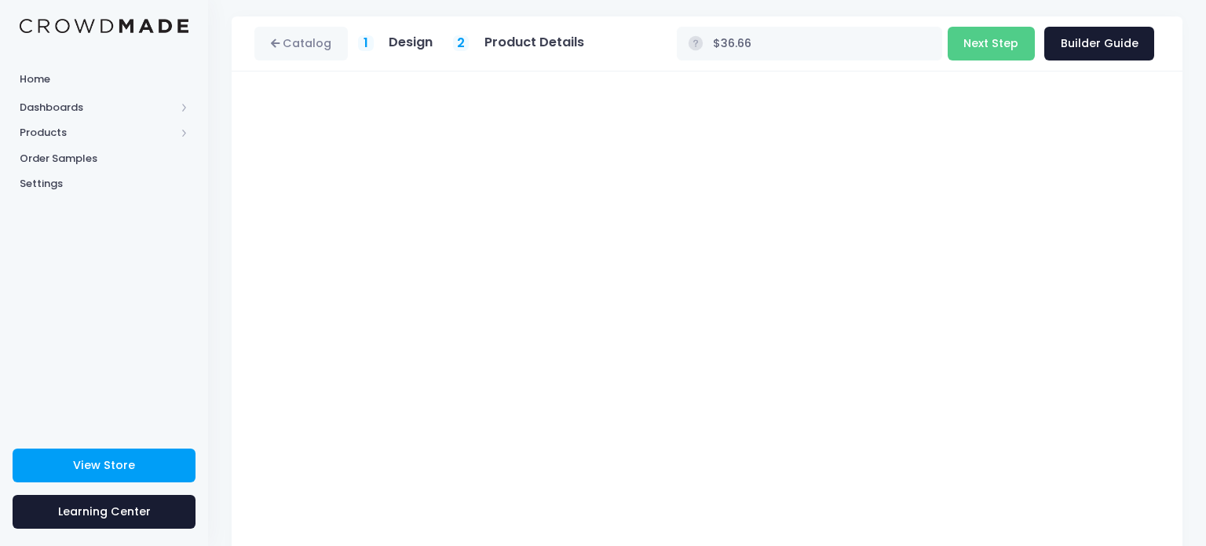
scroll to position [13, 0]
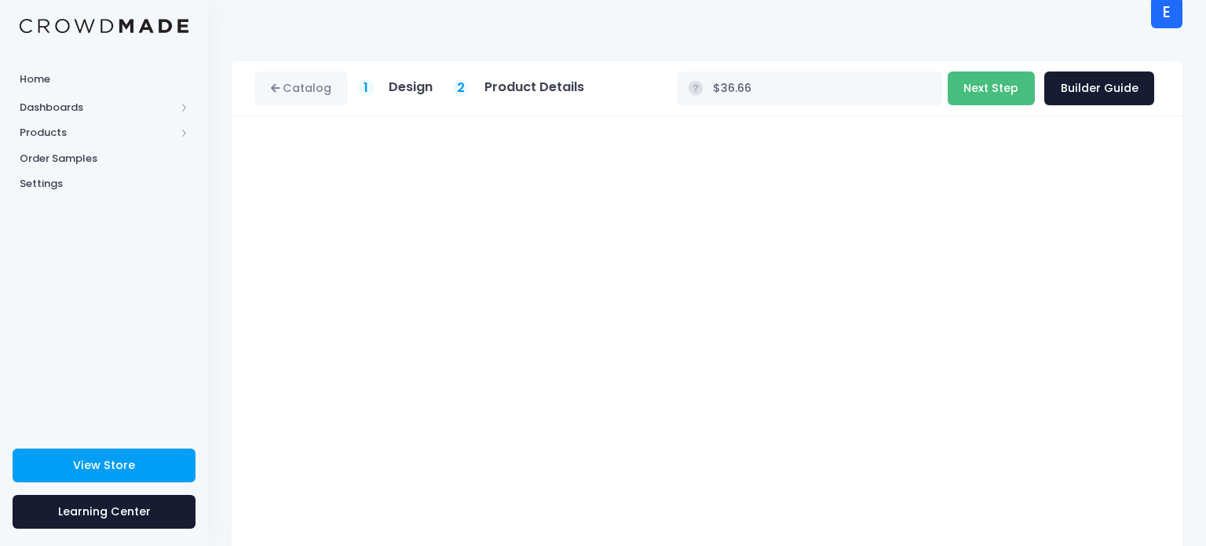
click at [1016, 99] on button "Next Step" at bounding box center [990, 88] width 87 height 34
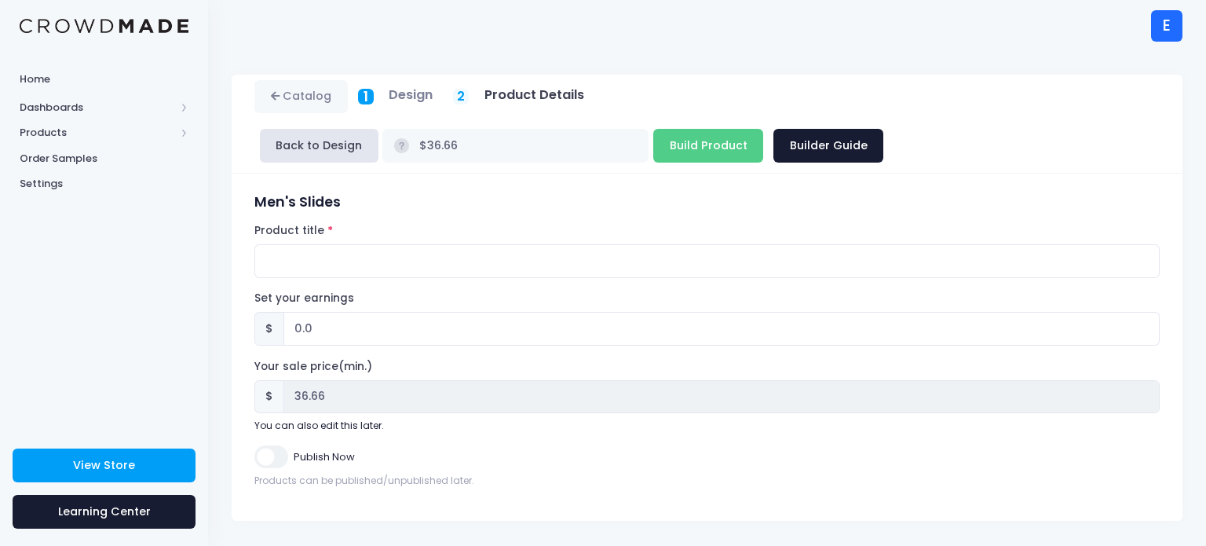
scroll to position [0, 0]
click at [587, 262] on input "Product title" at bounding box center [706, 261] width 905 height 34
type input "Mysterious Kid slides"
click at [717, 137] on input "Build Product" at bounding box center [708, 146] width 110 height 34
type input "Building product..."
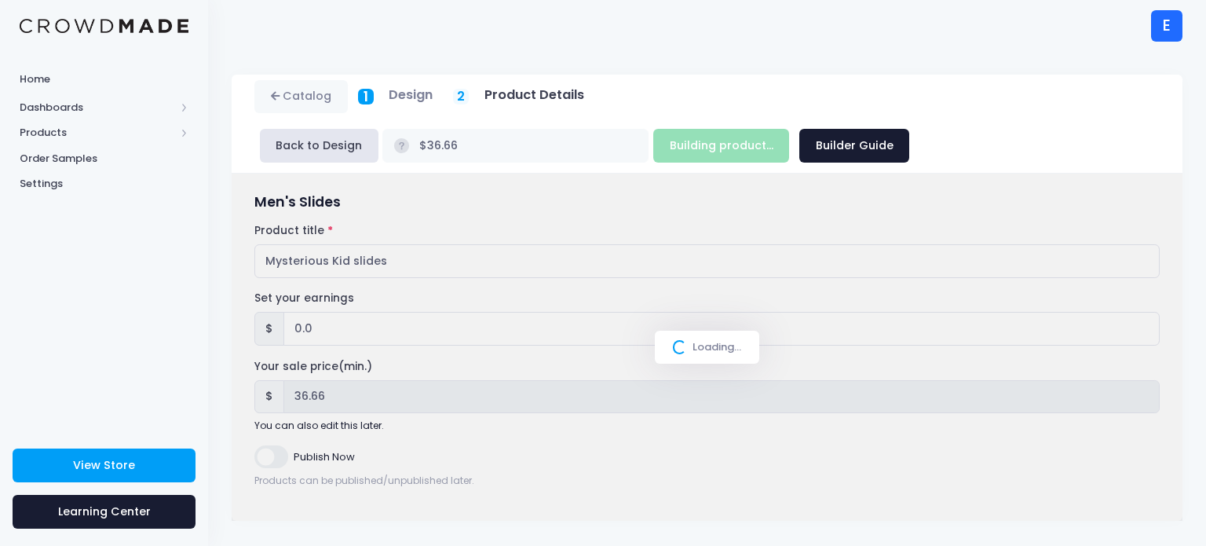
click at [716, 138] on div "Building product... Next Step Builder Guide" at bounding box center [781, 146] width 256 height 34
click at [287, 454] on div "Loading..." at bounding box center [707, 346] width 951 height 347
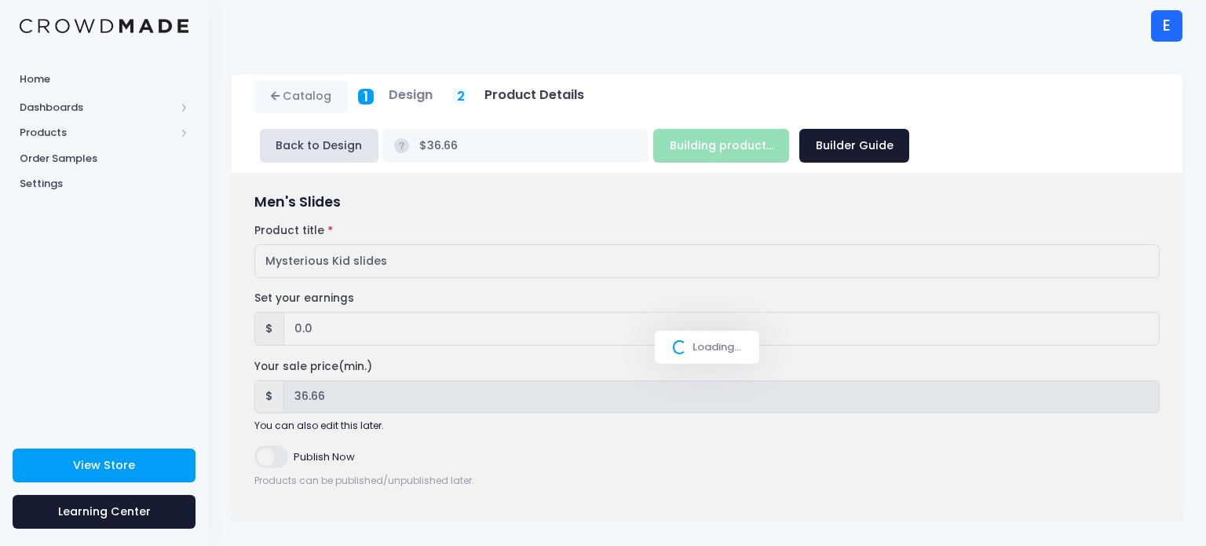
click at [287, 454] on div "Loading..." at bounding box center [707, 346] width 951 height 347
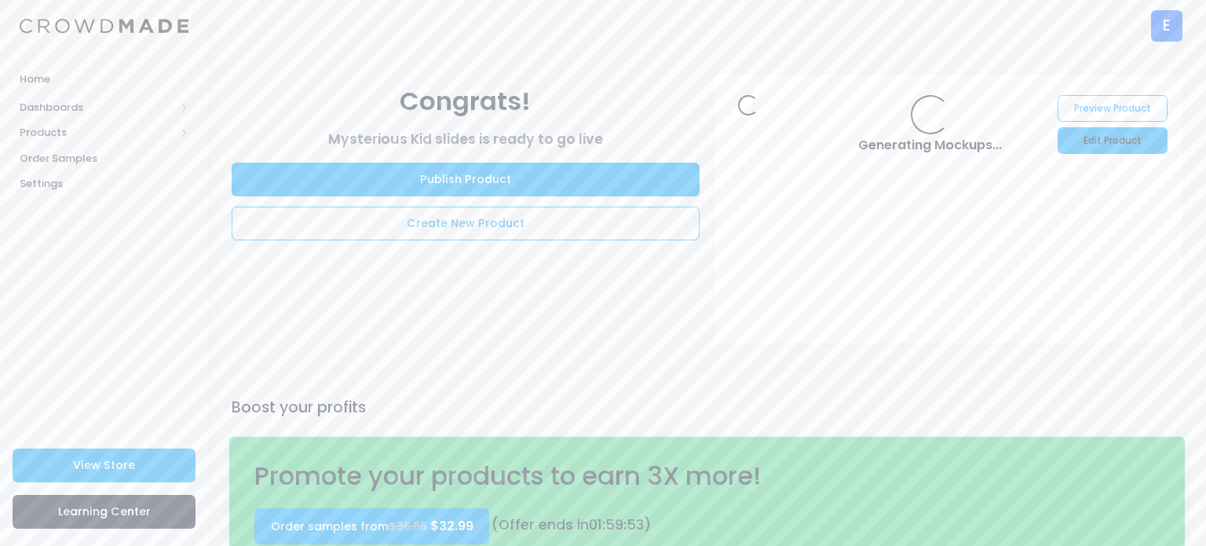
click at [1110, 140] on link "Edit Product" at bounding box center [1111, 140] width 109 height 27
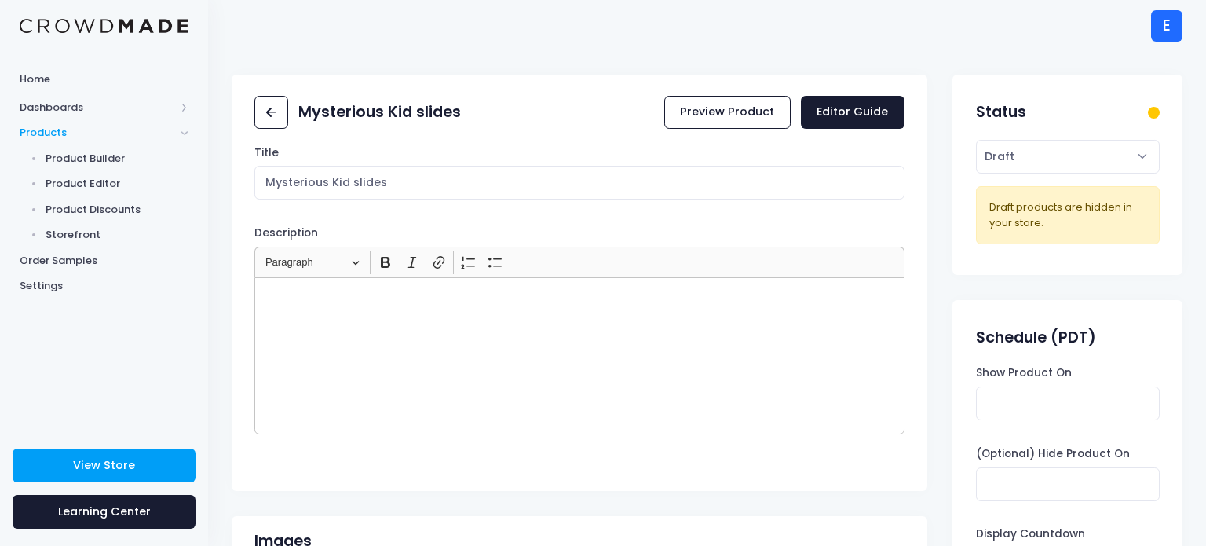
click at [1000, 154] on select "Active Draft" at bounding box center [1068, 157] width 184 height 34
click at [976, 140] on select "Active Draft" at bounding box center [1068, 157] width 184 height 34
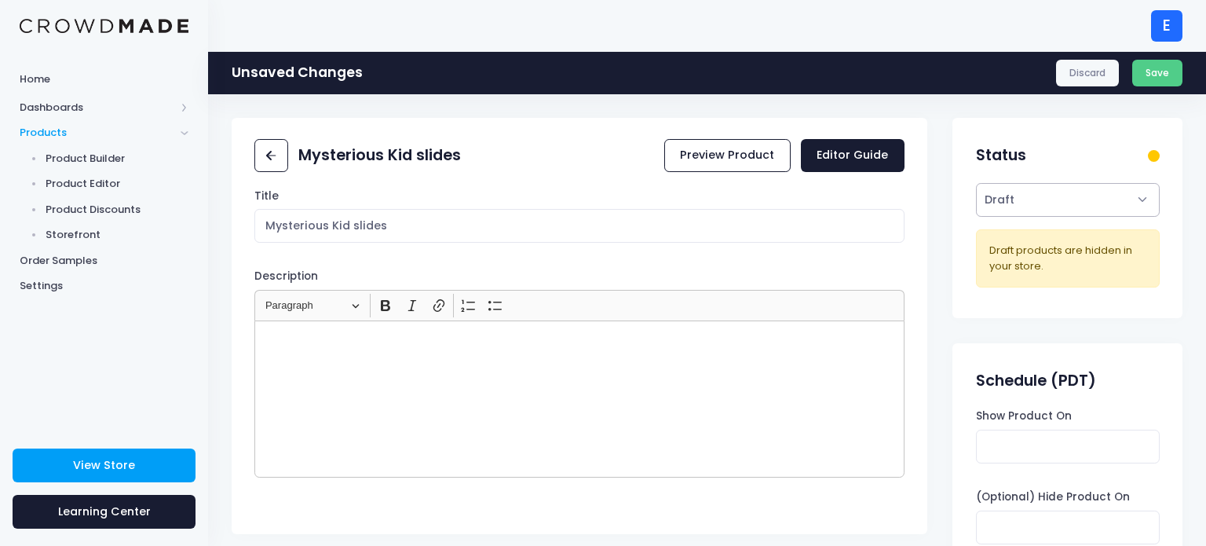
select select "active"
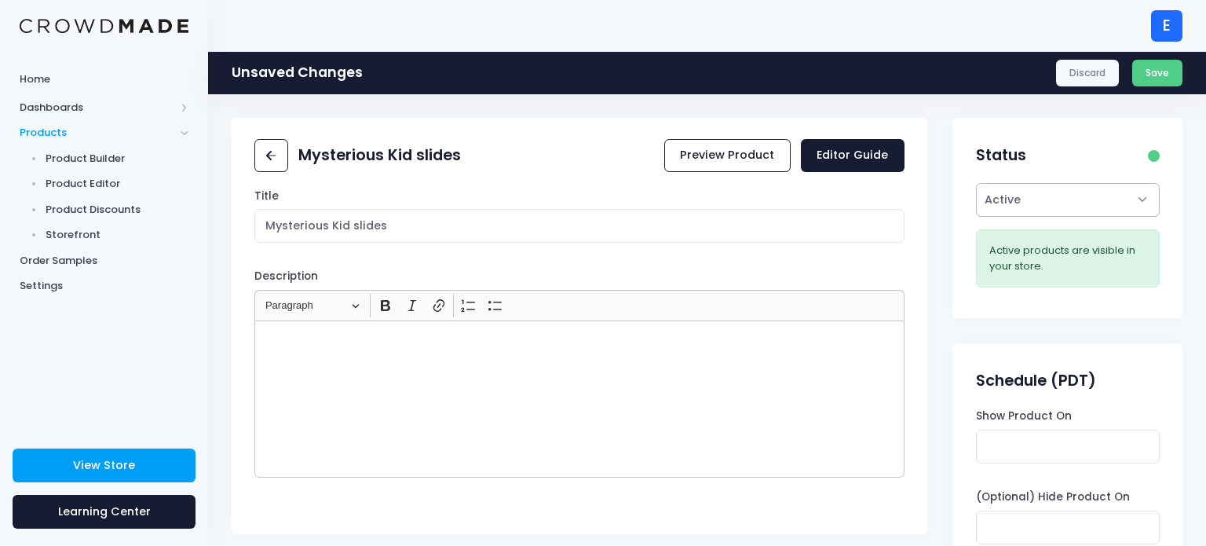
click at [1050, 202] on select "Active Draft" at bounding box center [1068, 200] width 184 height 34
click at [1162, 74] on button "Save" at bounding box center [1157, 73] width 51 height 27
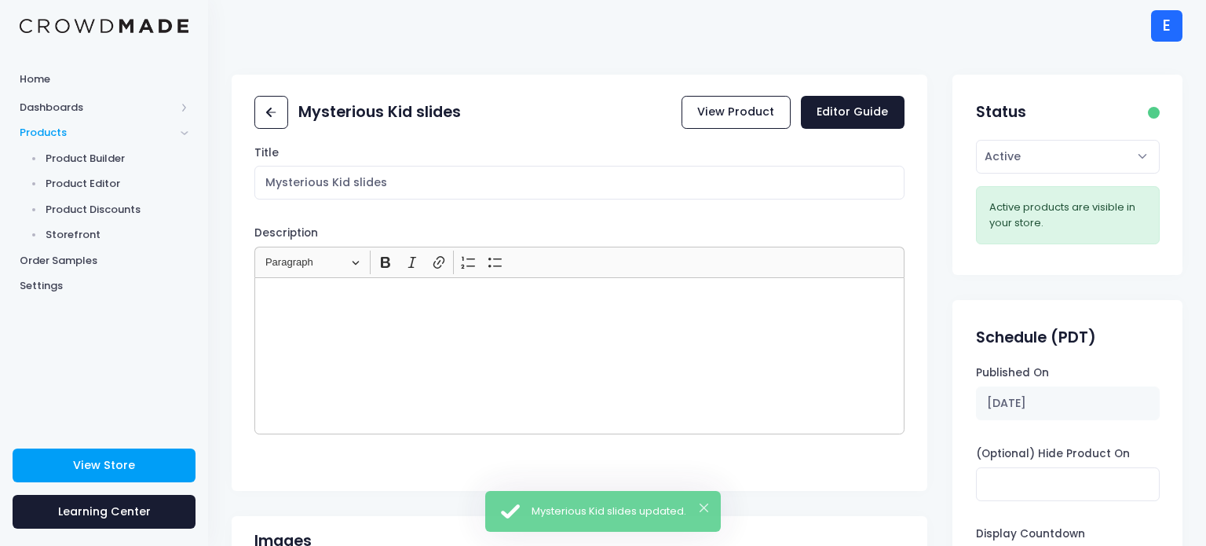
click at [1162, 75] on div "Status Active Draft Set the product status. Active products are visible in your…" at bounding box center [1067, 175] width 230 height 200
click at [78, 476] on link "View Store" at bounding box center [104, 465] width 183 height 34
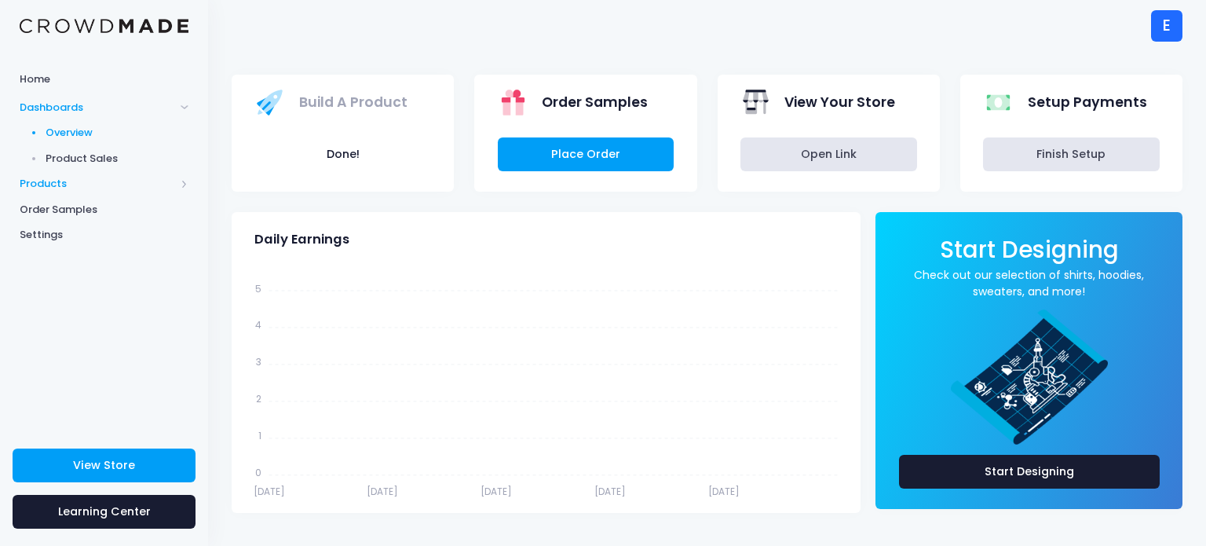
click at [65, 195] on span "Products" at bounding box center [104, 184] width 208 height 26
click at [65, 195] on link "Product Editor" at bounding box center [104, 184] width 208 height 26
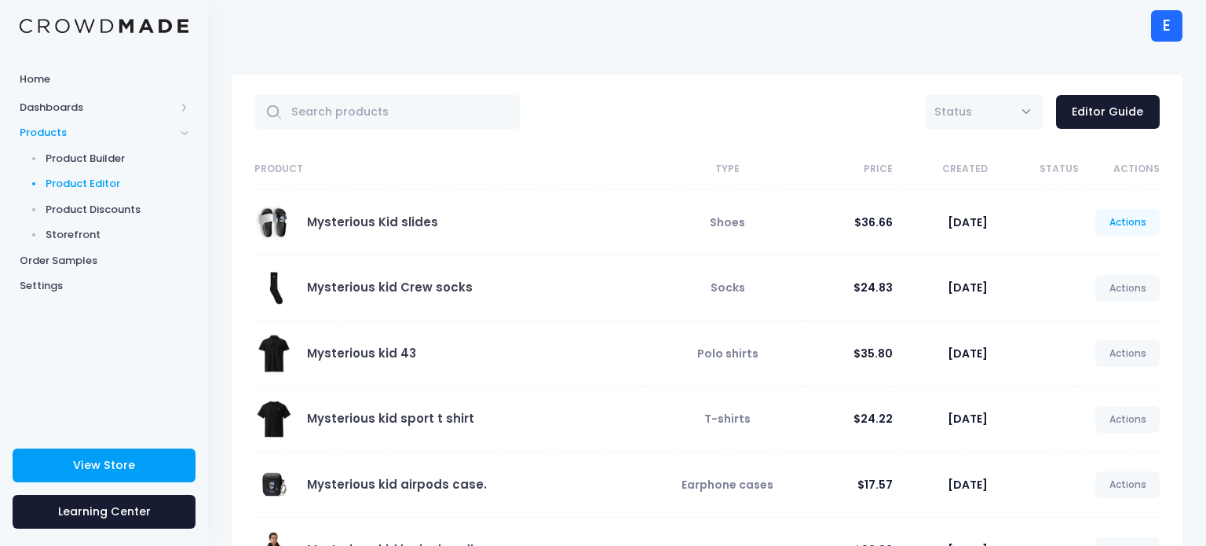
click at [1115, 220] on link "Actions" at bounding box center [1127, 222] width 64 height 27
click at [1091, 254] on link "Edit" at bounding box center [1110, 258] width 83 height 27
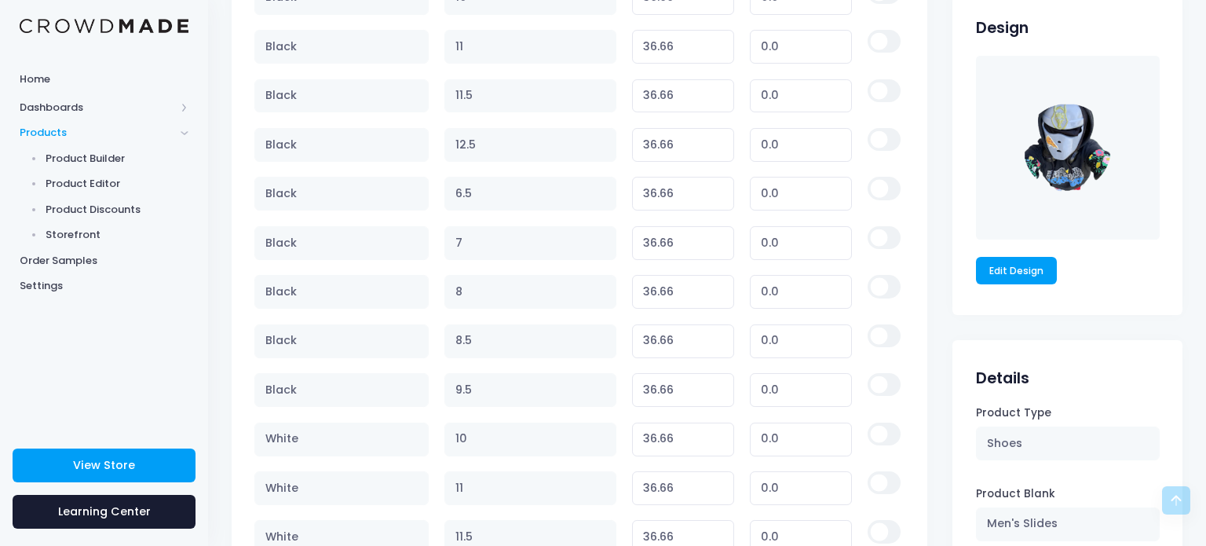
scroll to position [1005, 0]
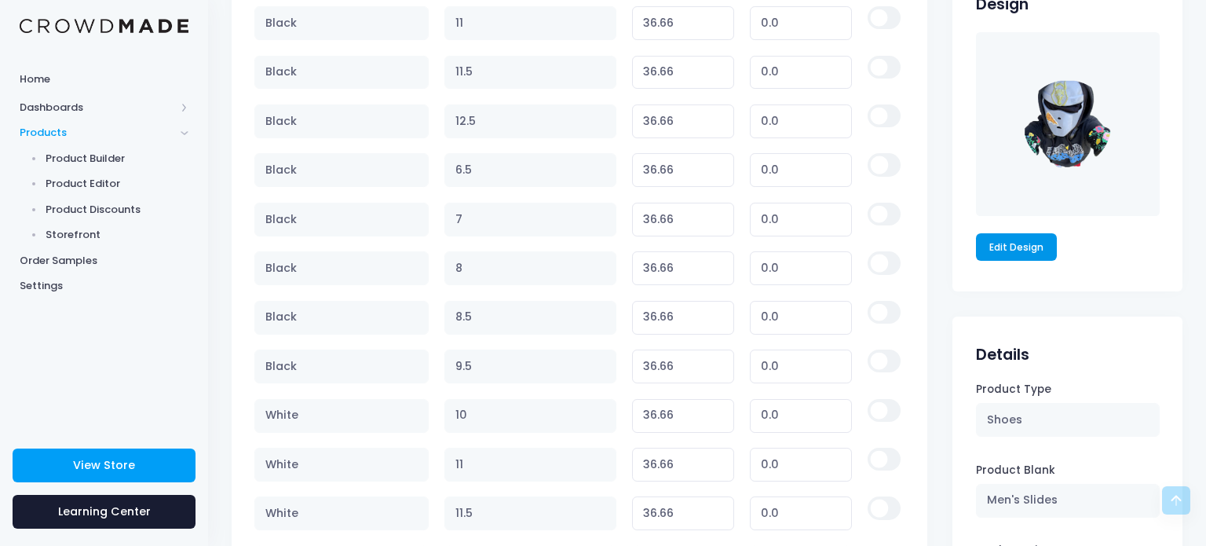
click at [1028, 245] on link "Edit Design" at bounding box center [1017, 246] width 82 height 27
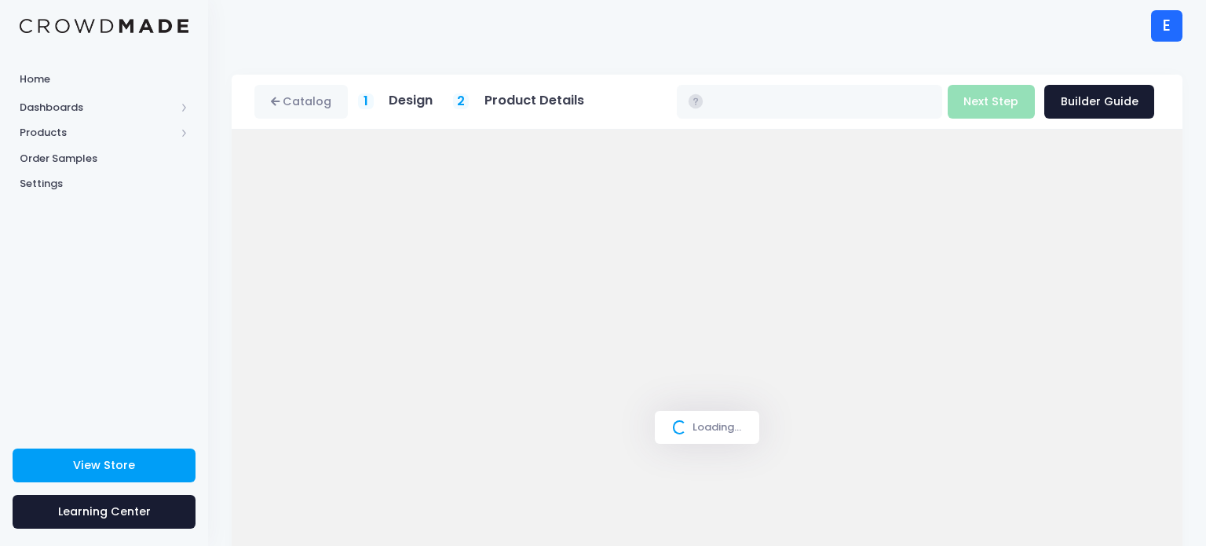
type input "$36.66"
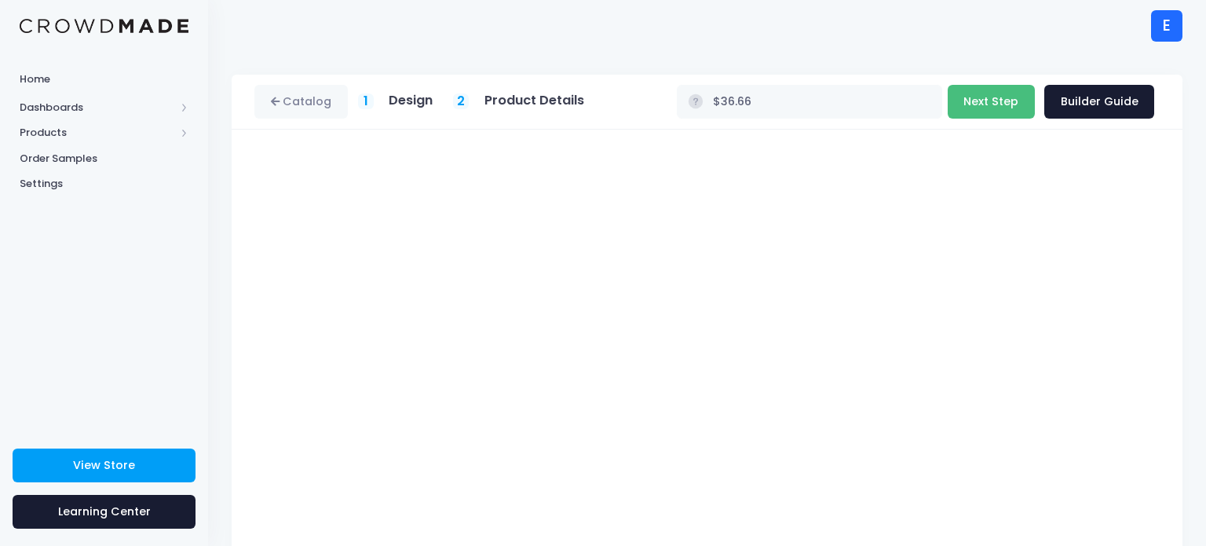
click at [1023, 109] on button "Next Step" at bounding box center [990, 102] width 87 height 34
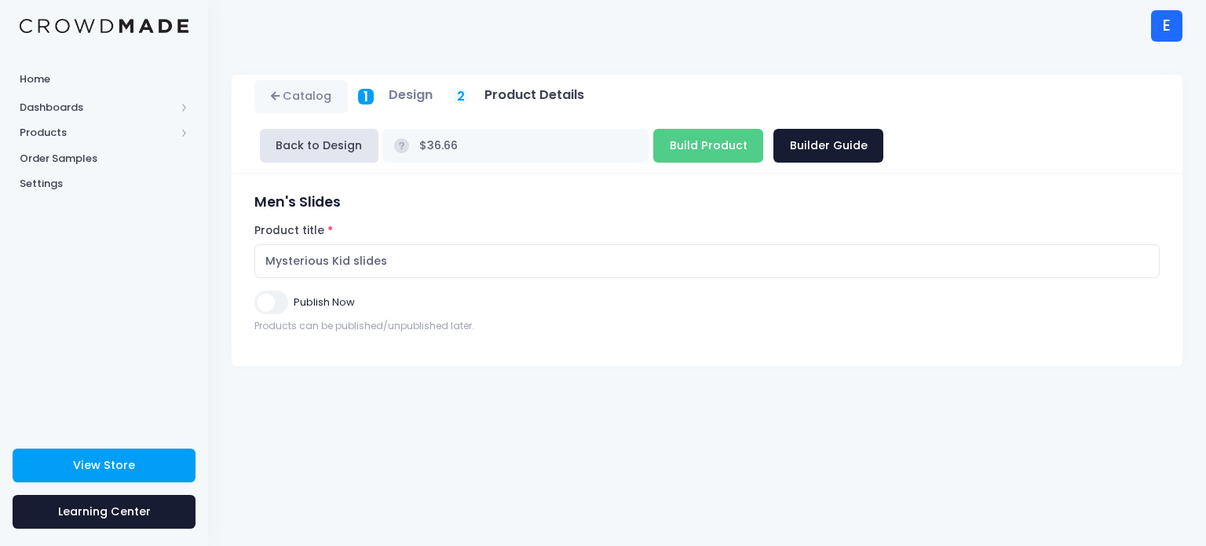
click at [283, 295] on input "Publish Now" at bounding box center [270, 301] width 33 height 23
checkbox input "true"
click at [655, 147] on input "Build Product" at bounding box center [708, 146] width 110 height 34
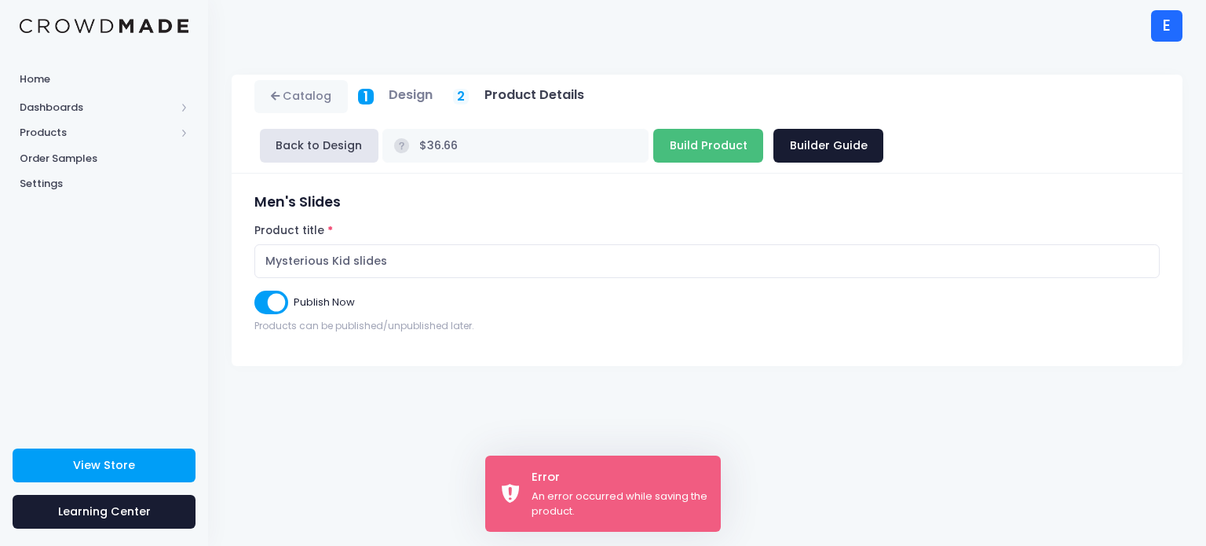
click at [655, 147] on input "Build Product" at bounding box center [708, 146] width 110 height 34
type input "Building product..."
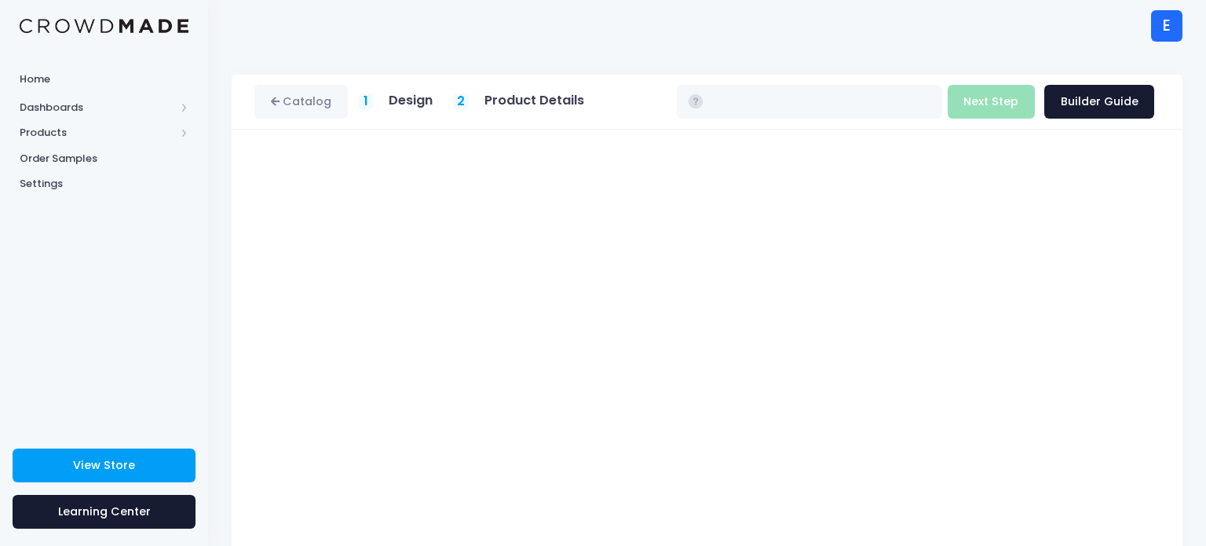
type input "$36.66"
click at [991, 110] on button "Next Step" at bounding box center [990, 102] width 87 height 34
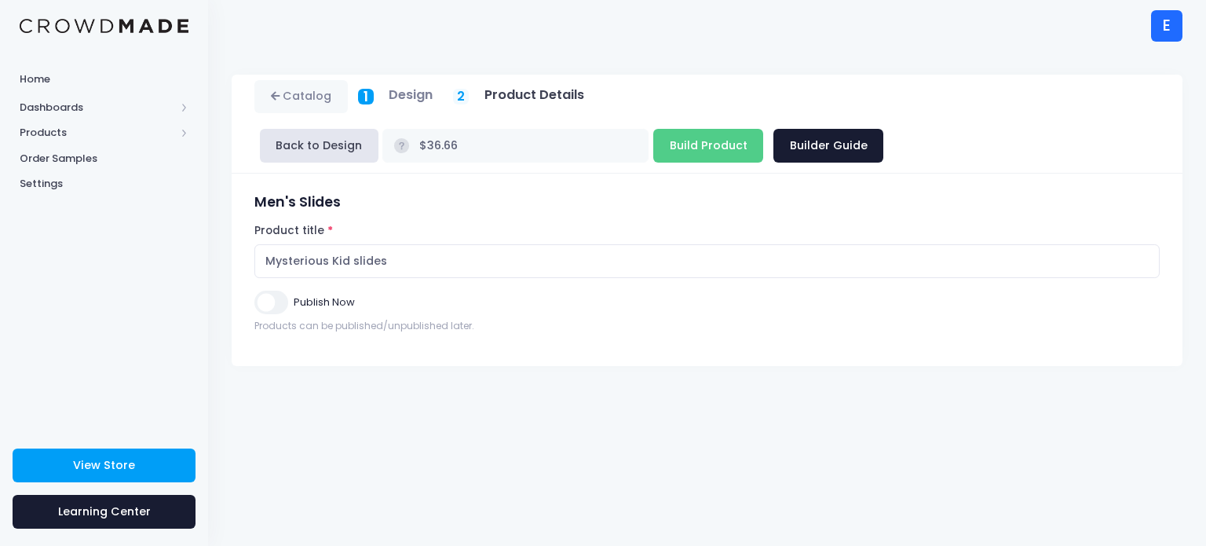
click at [279, 305] on input "Publish Now" at bounding box center [270, 301] width 33 height 23
checkbox input "true"
click at [711, 135] on input "Build Product" at bounding box center [708, 146] width 110 height 34
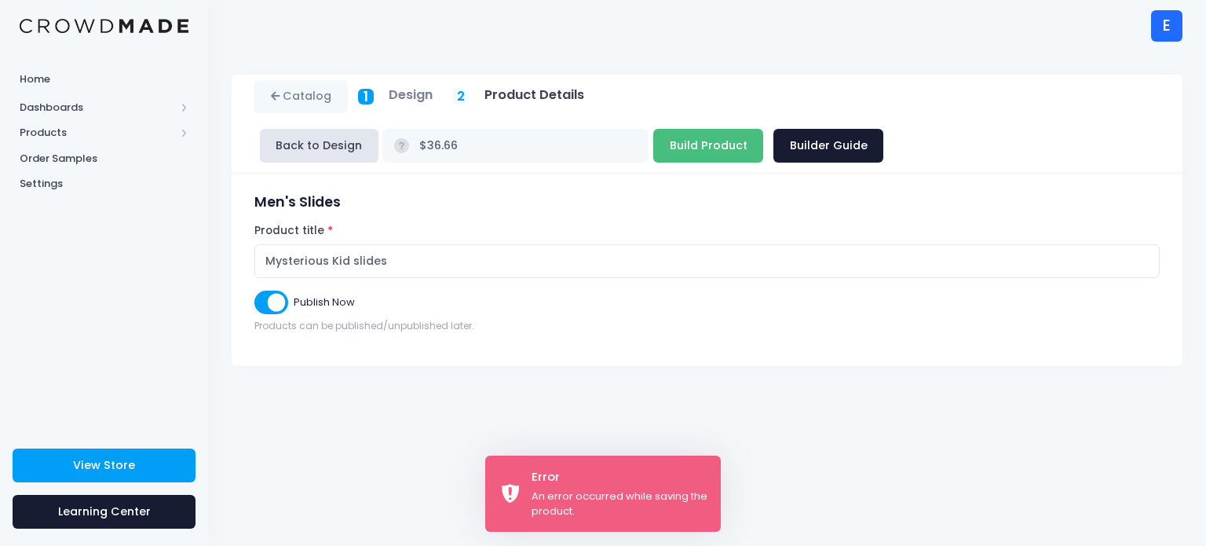
click at [684, 140] on input "Build Product" at bounding box center [708, 146] width 110 height 34
type input "Building product..."
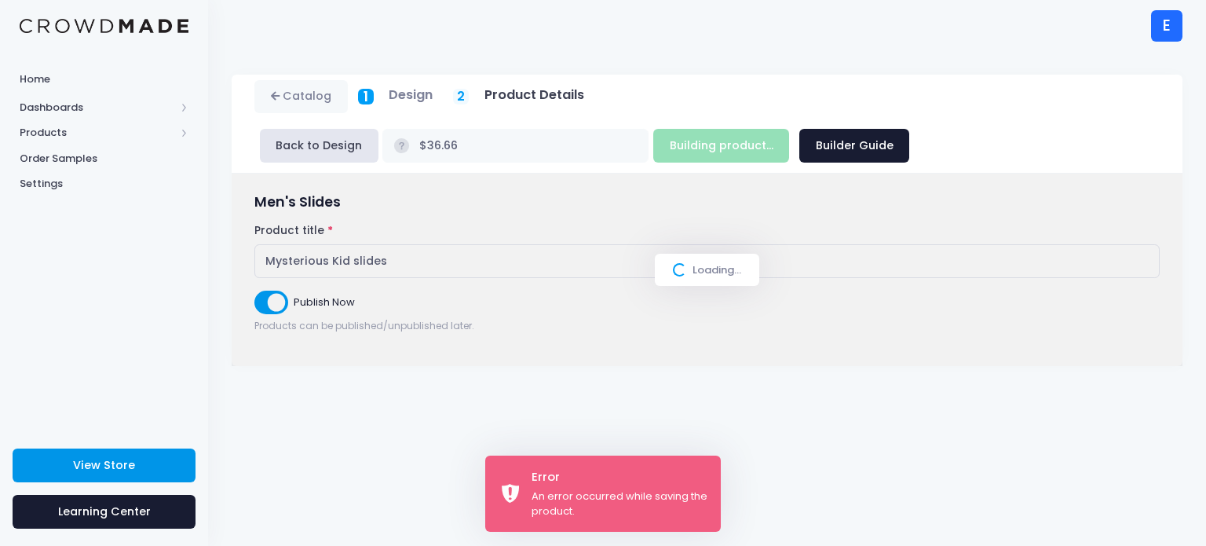
click at [40, 480] on link "View Store" at bounding box center [104, 465] width 183 height 34
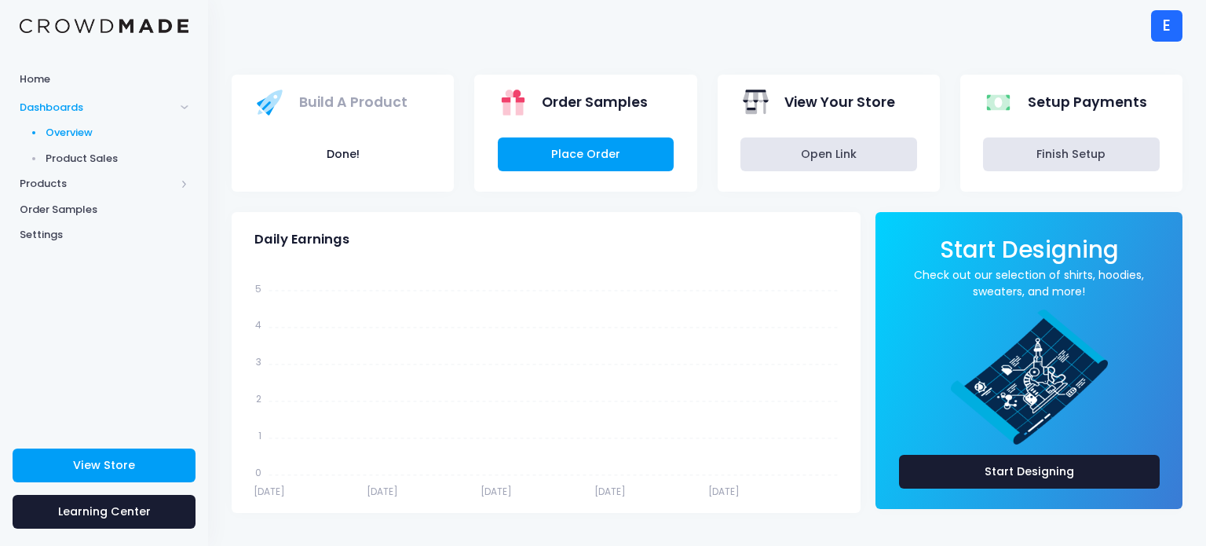
click at [57, 170] on link "Product Sales" at bounding box center [104, 158] width 208 height 26
click at [49, 190] on span "Products" at bounding box center [97, 184] width 155 height 16
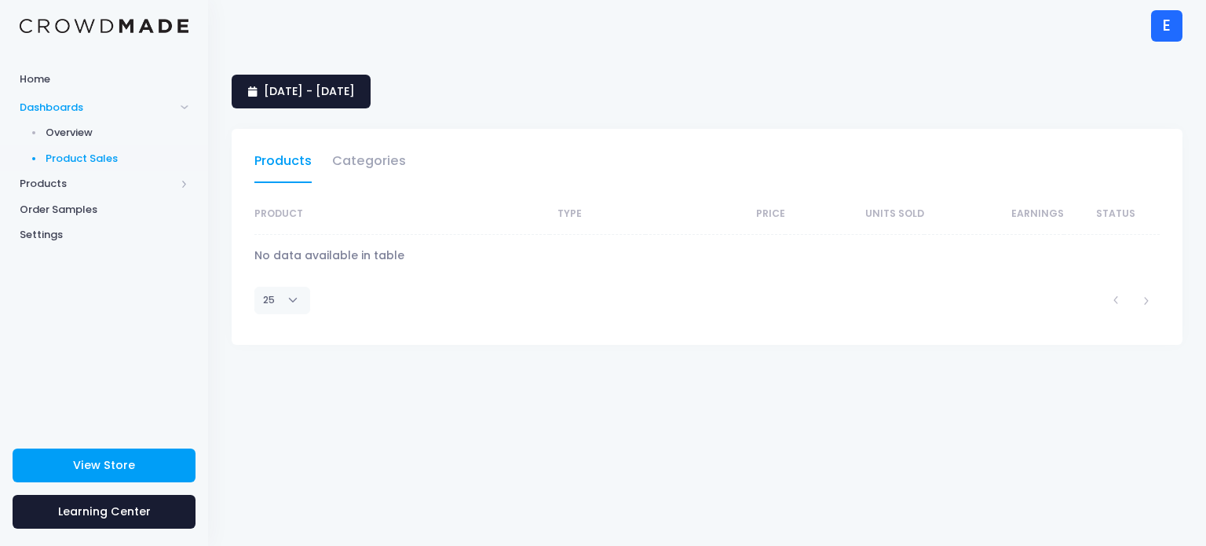
select select "25"
click at [185, 190] on span "Products" at bounding box center [104, 184] width 208 height 26
click at [188, 138] on span "Products" at bounding box center [104, 133] width 208 height 26
click at [133, 108] on span "Dashboards" at bounding box center [97, 108] width 155 height 16
click at [75, 128] on span "Overview" at bounding box center [118, 133] width 144 height 16
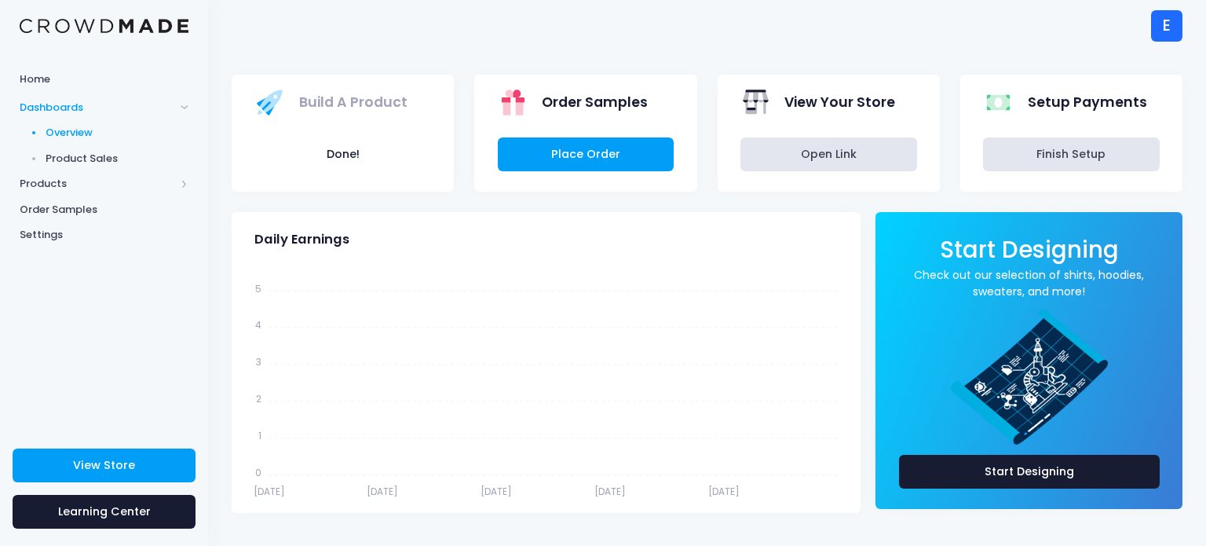
click at [368, 22] on div "E E EJM merch [EMAIL_ADDRESS][DOMAIN_NAME] Not Verified EJM merch Settings Sign…" at bounding box center [707, 25] width 951 height 51
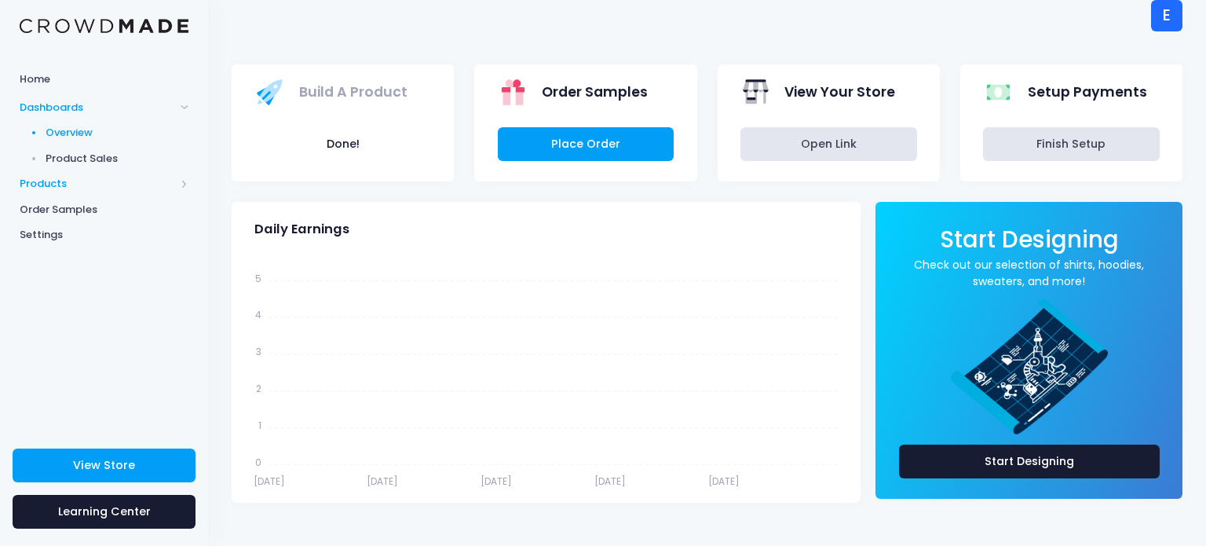
click at [49, 190] on span "Products" at bounding box center [97, 184] width 155 height 16
click at [95, 240] on span "Storefront" at bounding box center [118, 235] width 144 height 16
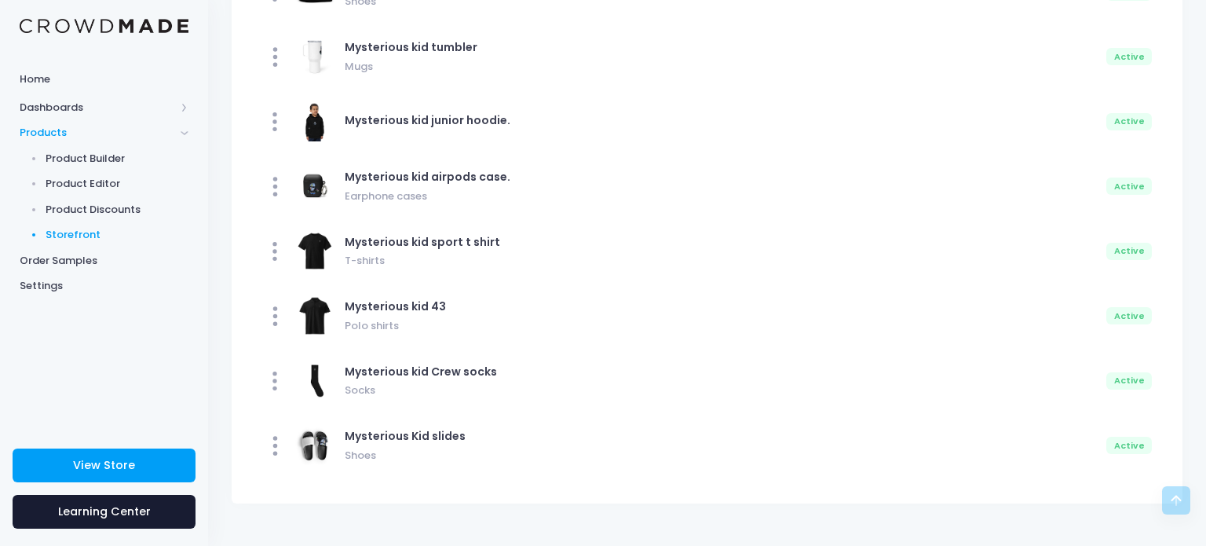
scroll to position [1233, 0]
click at [1139, 435] on div "Active" at bounding box center [1129, 443] width 46 height 17
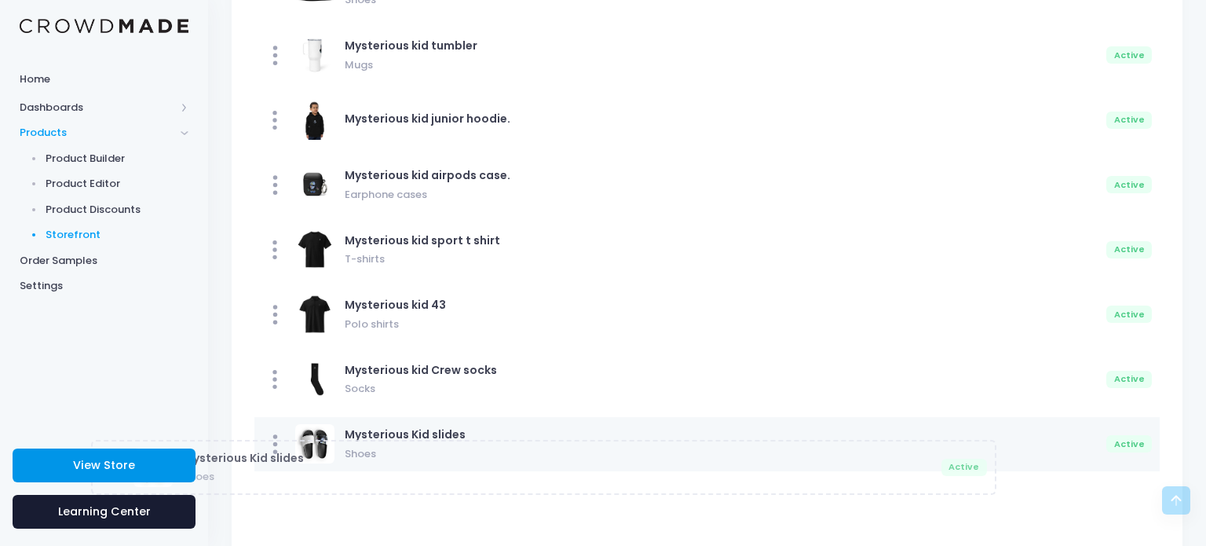
drag, startPoint x: 272, startPoint y: 441, endPoint x: 108, endPoint y: 465, distance: 166.5
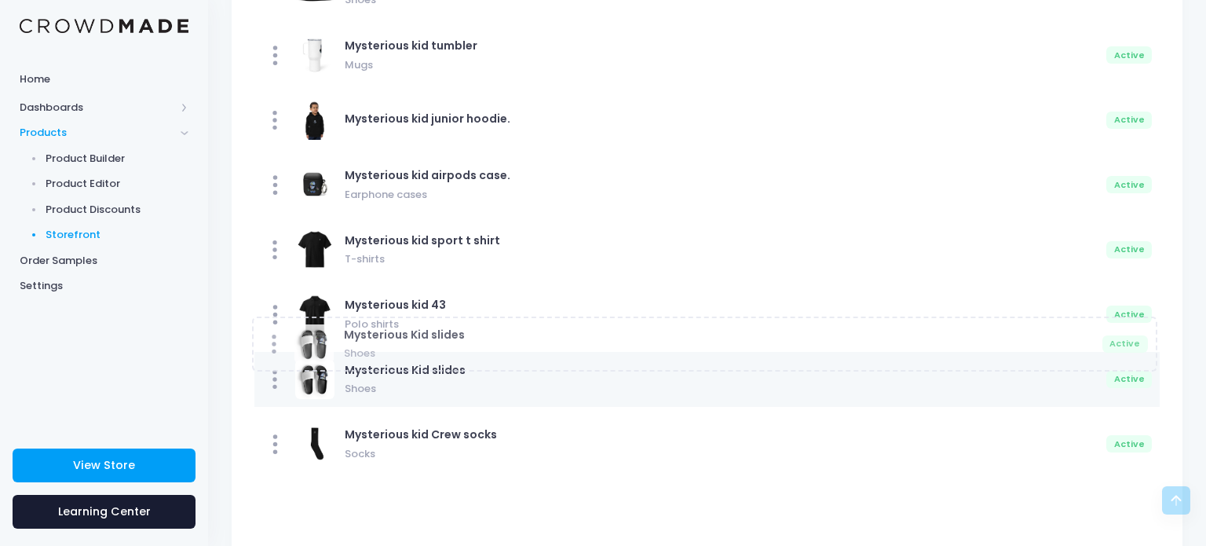
drag, startPoint x: 317, startPoint y: 454, endPoint x: 315, endPoint y: 355, distance: 99.7
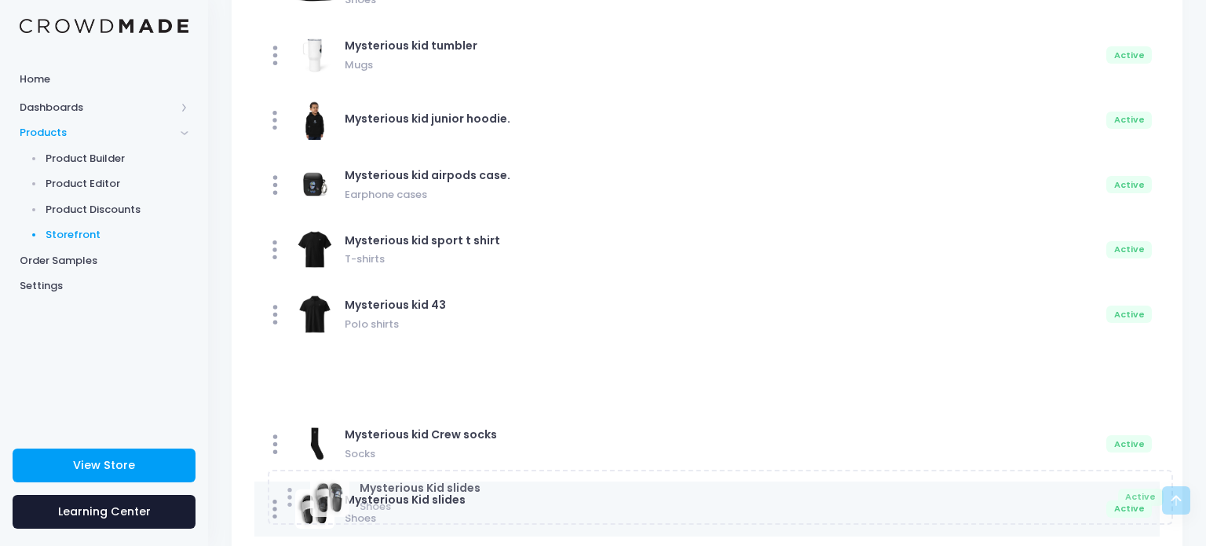
drag, startPoint x: 281, startPoint y: 367, endPoint x: 294, endPoint y: 485, distance: 118.5
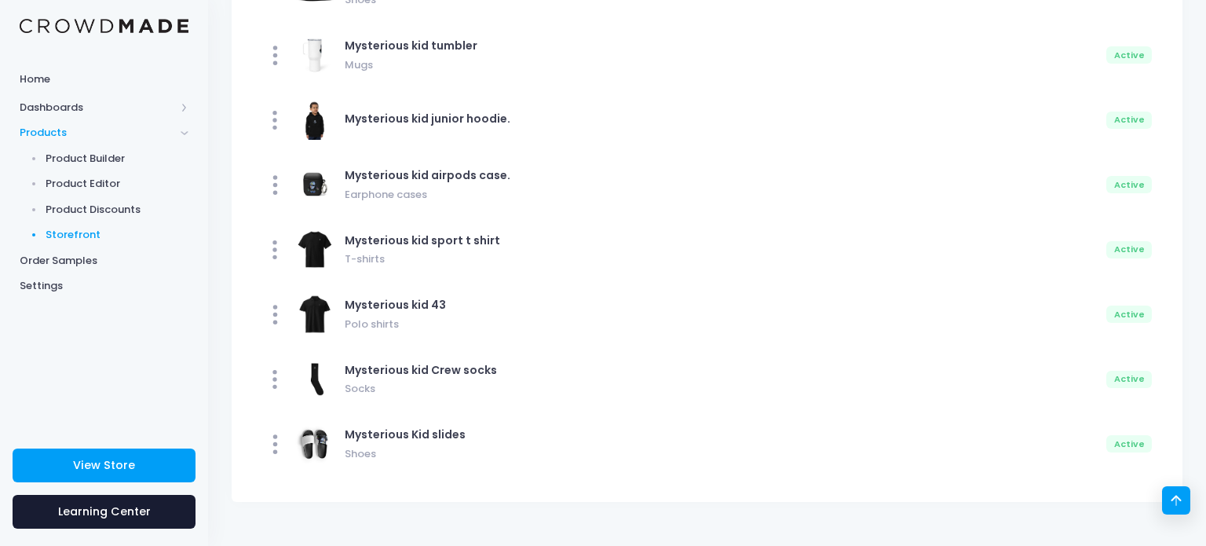
click at [1170, 497] on icon at bounding box center [1175, 500] width 19 height 19
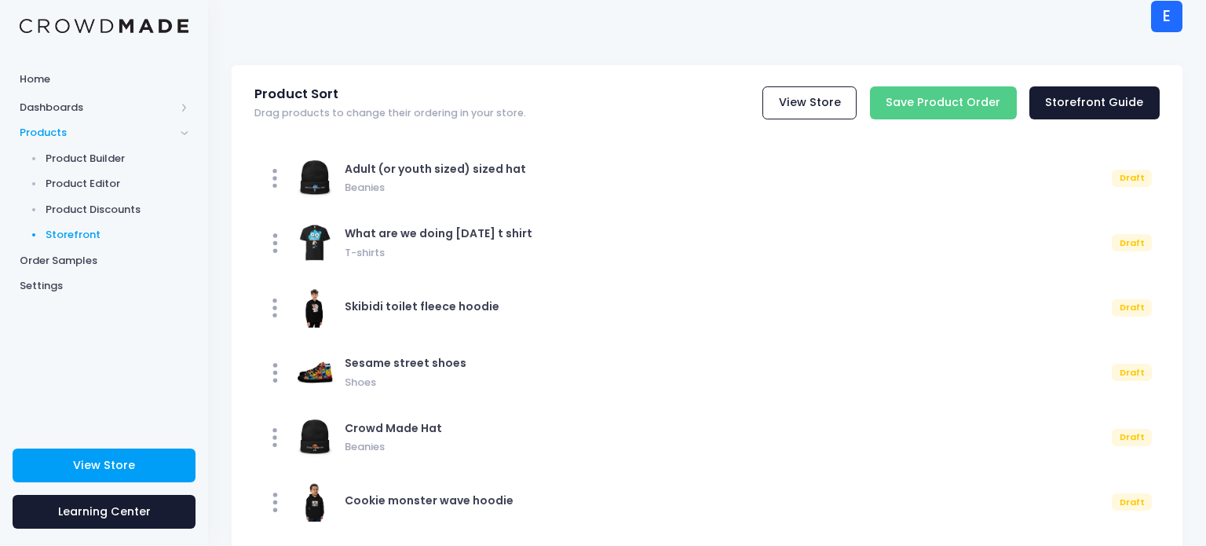
scroll to position [0, 0]
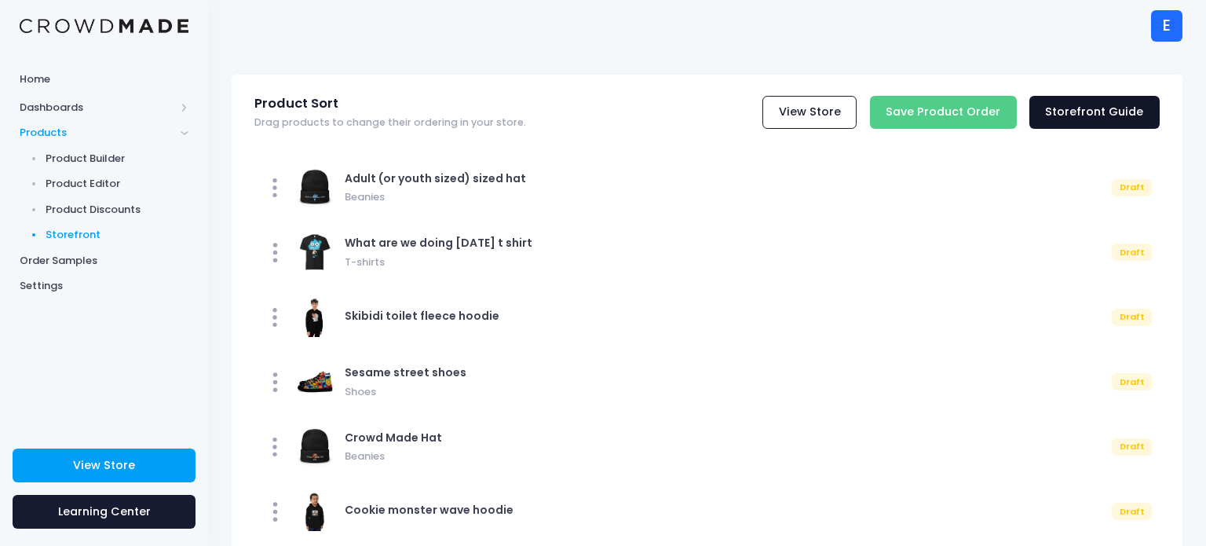
click at [1046, 106] on link "Storefront Guide" at bounding box center [1094, 113] width 130 height 34
